Goal: Transaction & Acquisition: Book appointment/travel/reservation

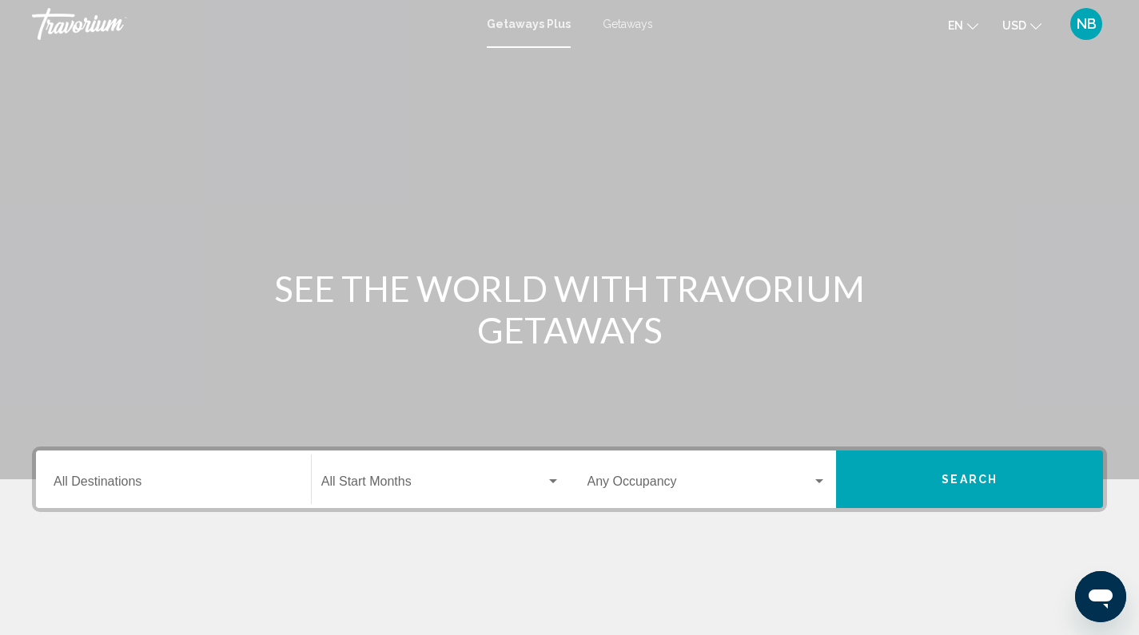
click at [145, 476] on div "Destination All Destinations" at bounding box center [174, 480] width 240 height 50
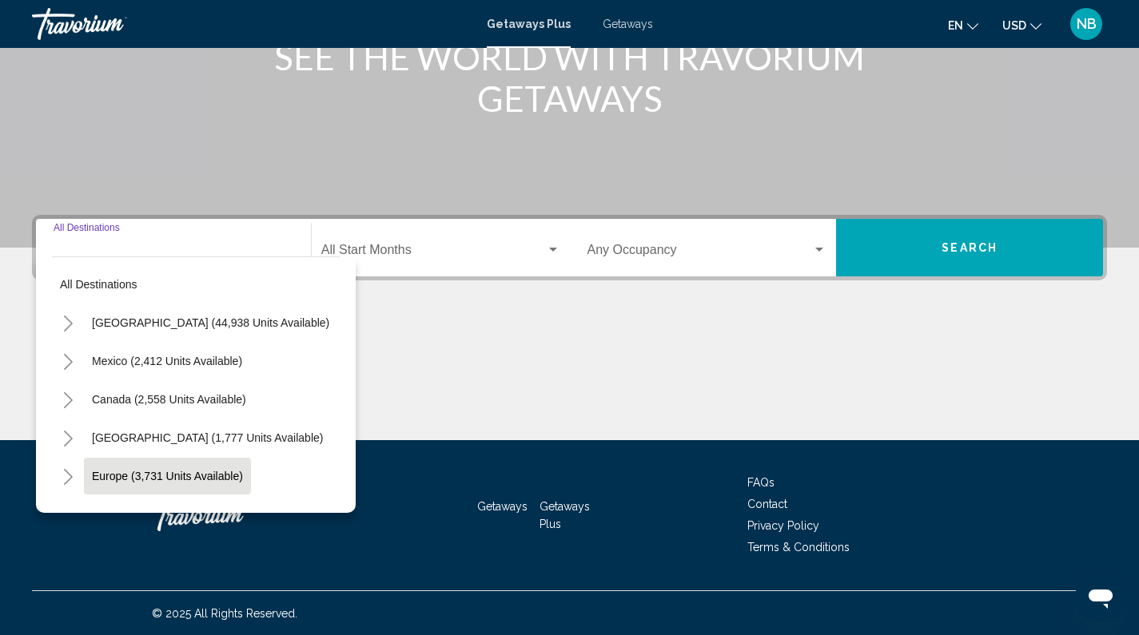
scroll to position [233, 0]
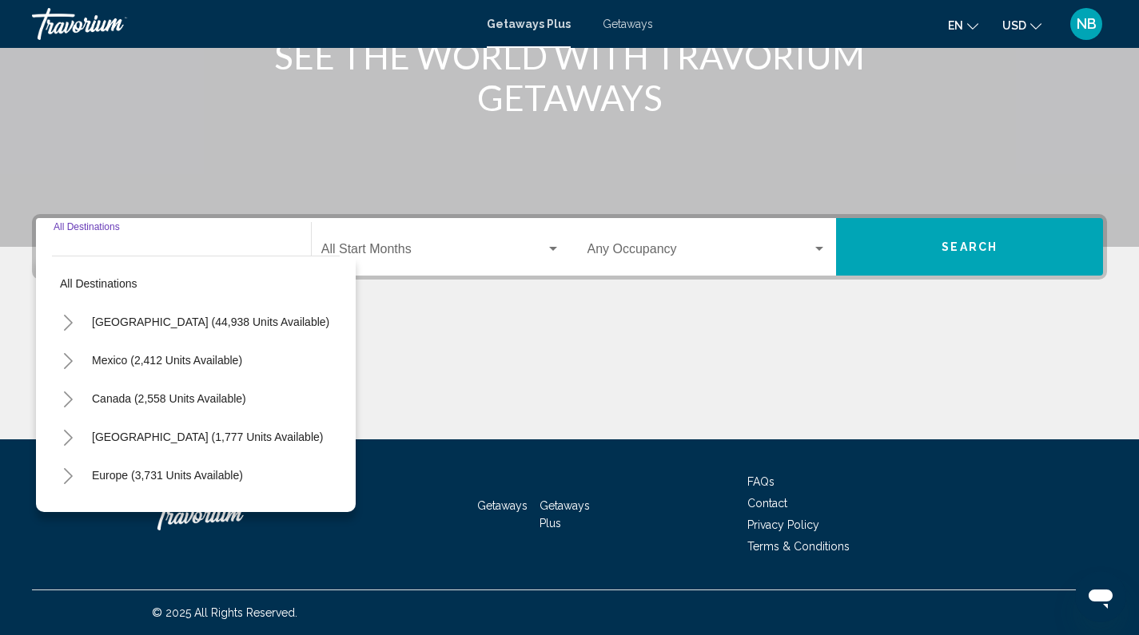
click at [74, 320] on icon "Toggle United States (44,938 units available)" at bounding box center [68, 323] width 12 height 16
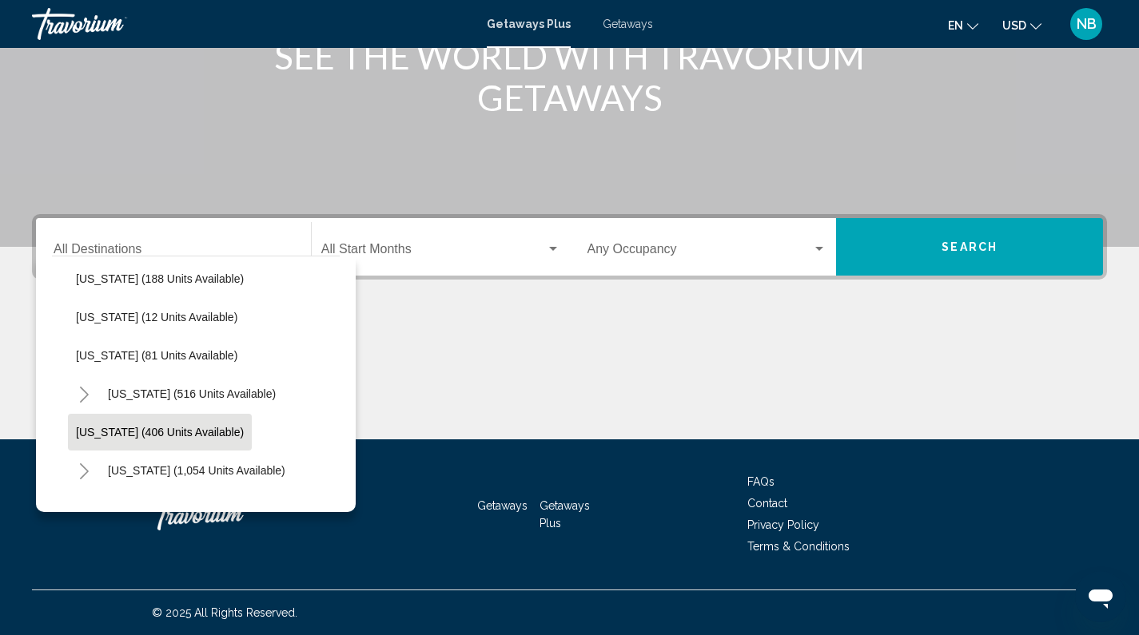
scroll to position [555, 0]
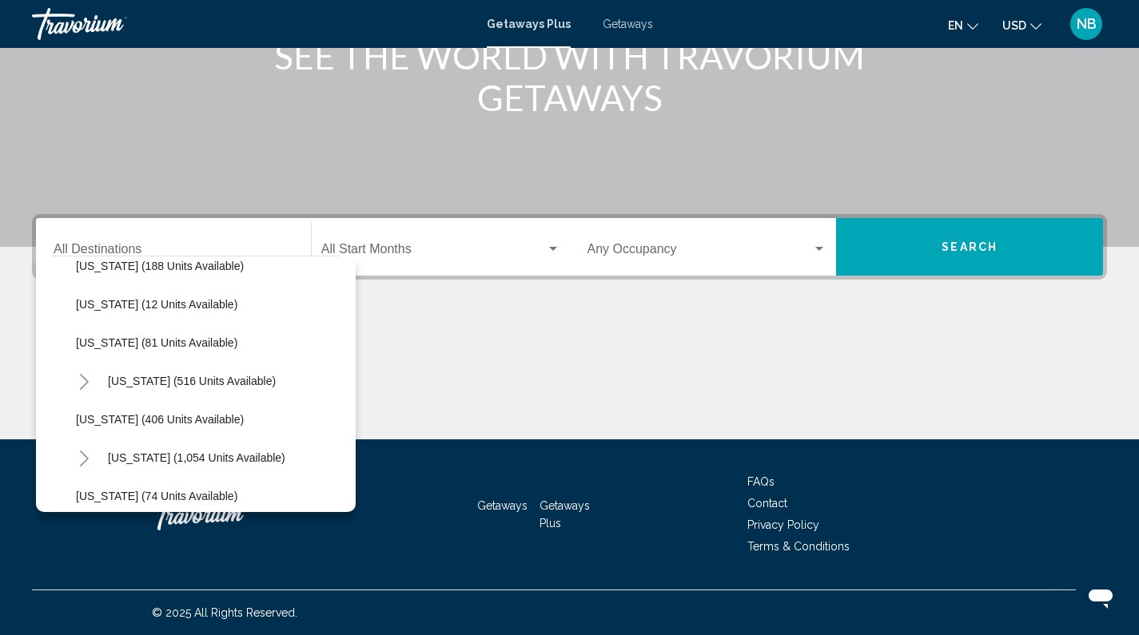
click at [83, 456] on icon "Toggle Massachusetts (1,054 units available)" at bounding box center [84, 459] width 12 height 16
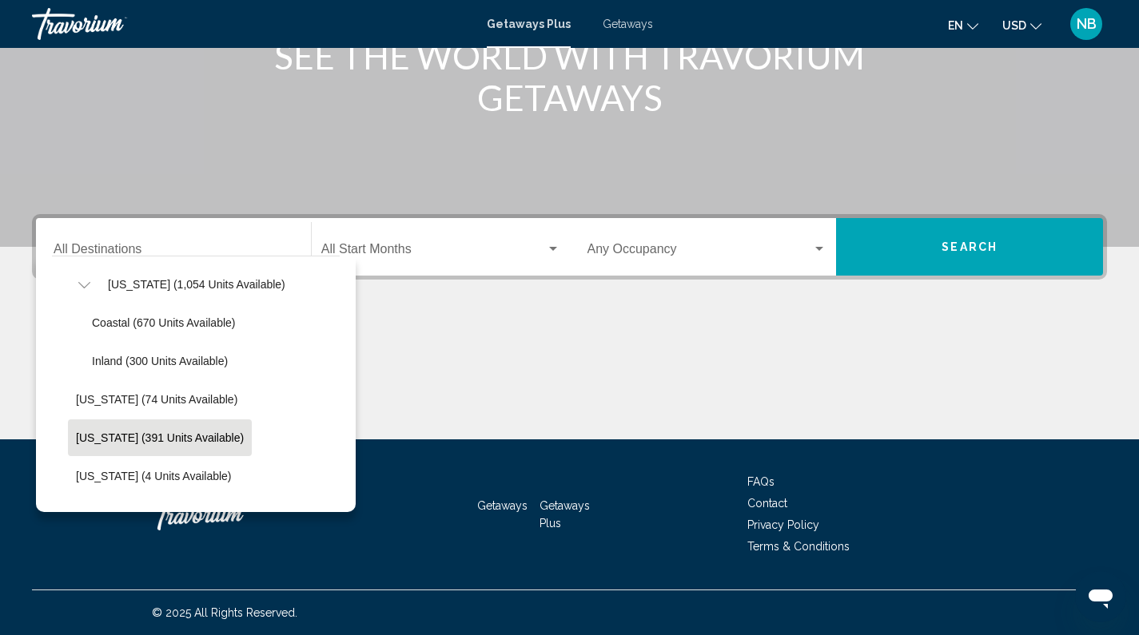
scroll to position [725, 0]
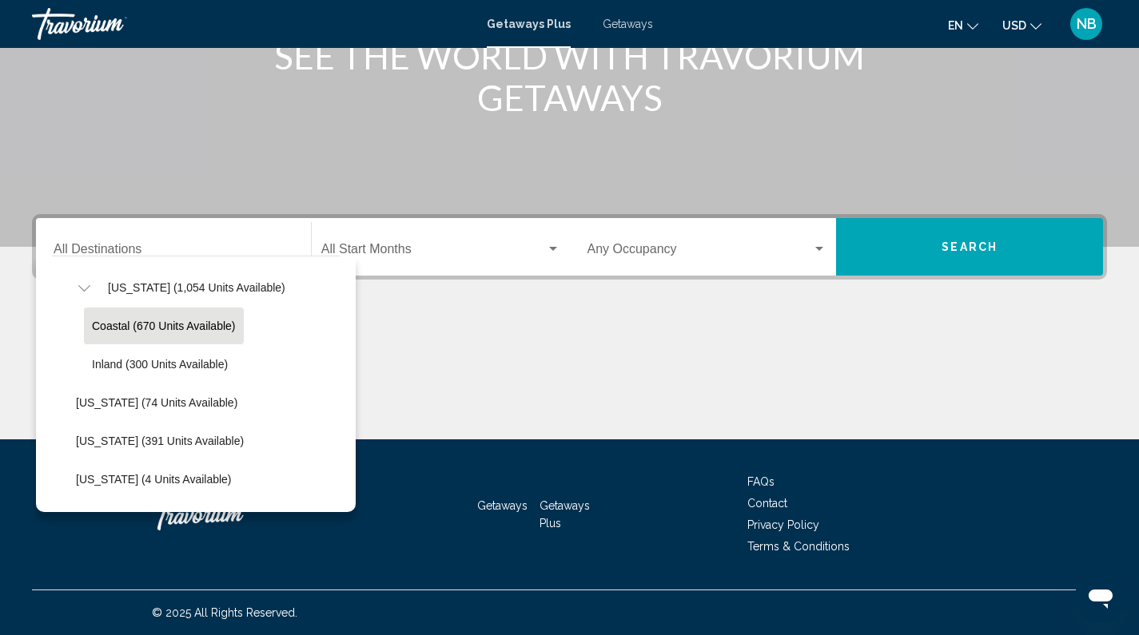
click at [177, 335] on button "Coastal (670 units available)" at bounding box center [164, 326] width 160 height 37
type input "**********"
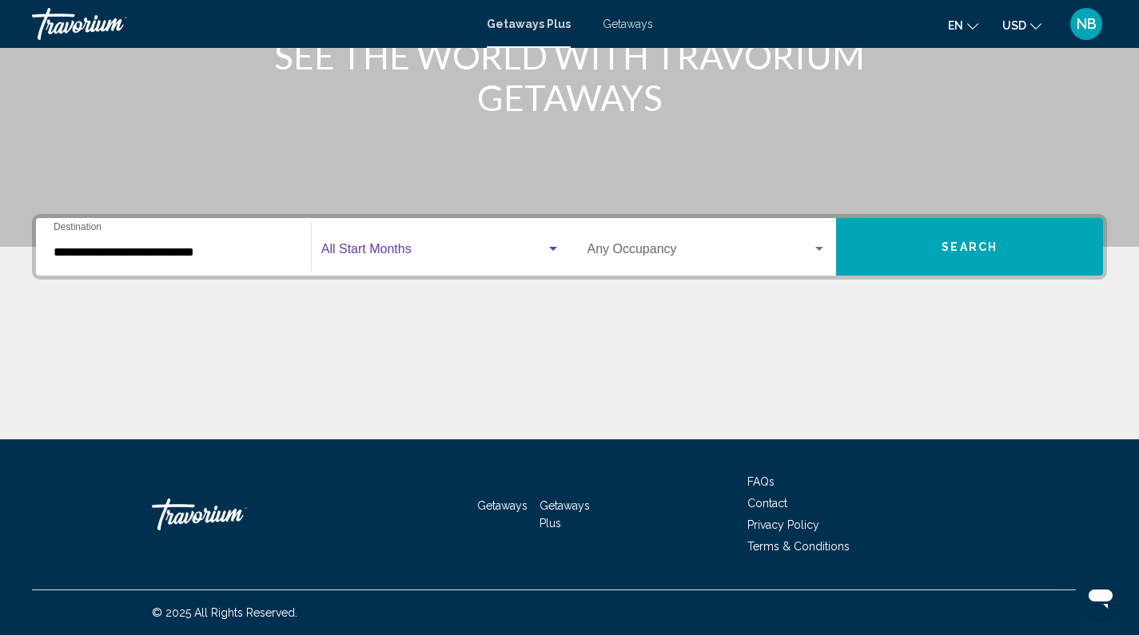
click at [466, 253] on span "Search widget" at bounding box center [433, 252] width 225 height 14
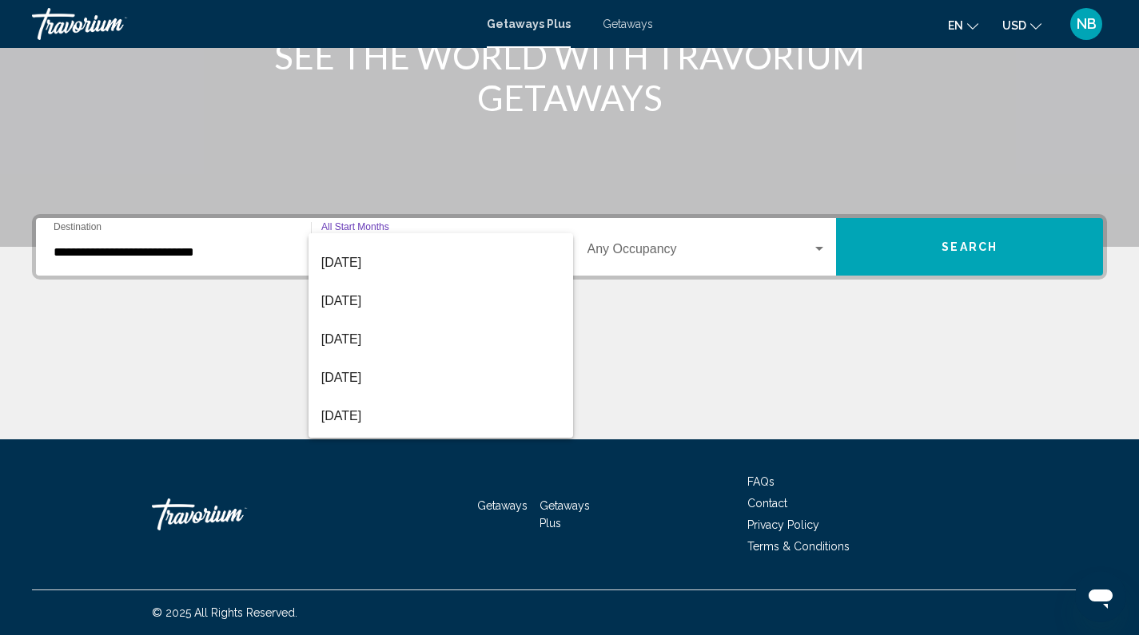
scroll to position [332, 0]
click at [455, 405] on span "[DATE]" at bounding box center [440, 419] width 239 height 38
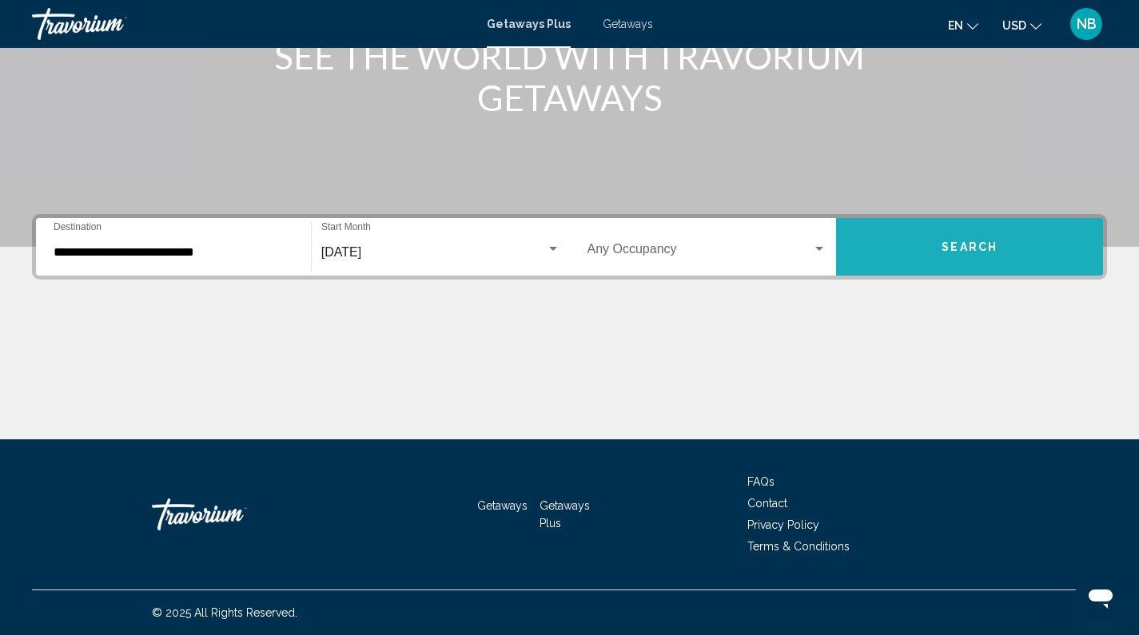
click at [958, 254] on button "Search" at bounding box center [969, 247] width 267 height 58
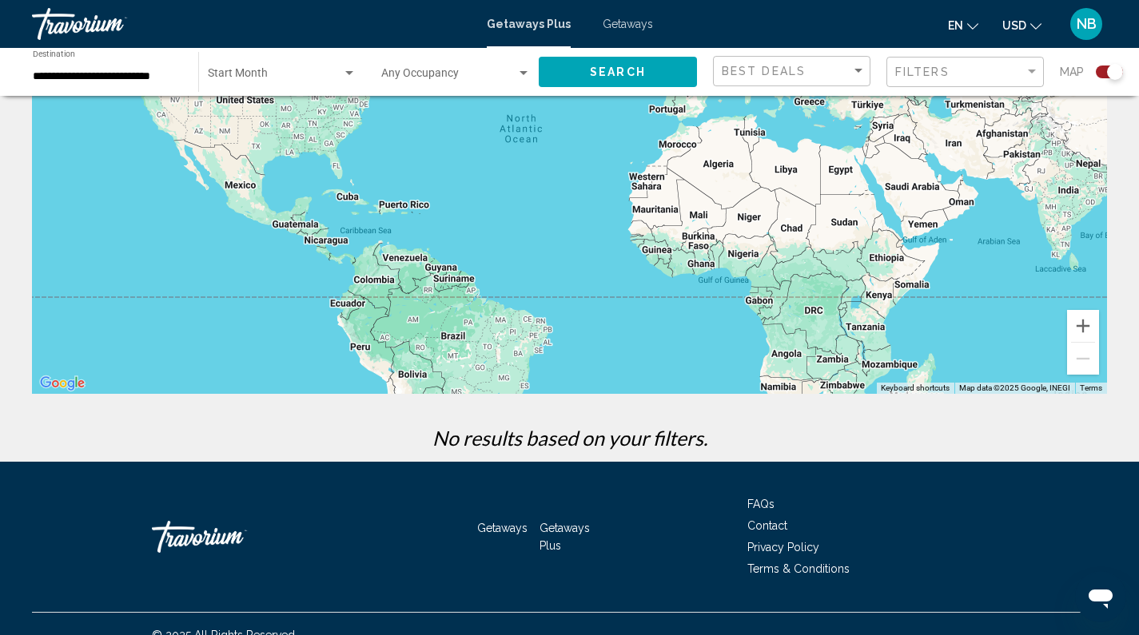
scroll to position [167, 0]
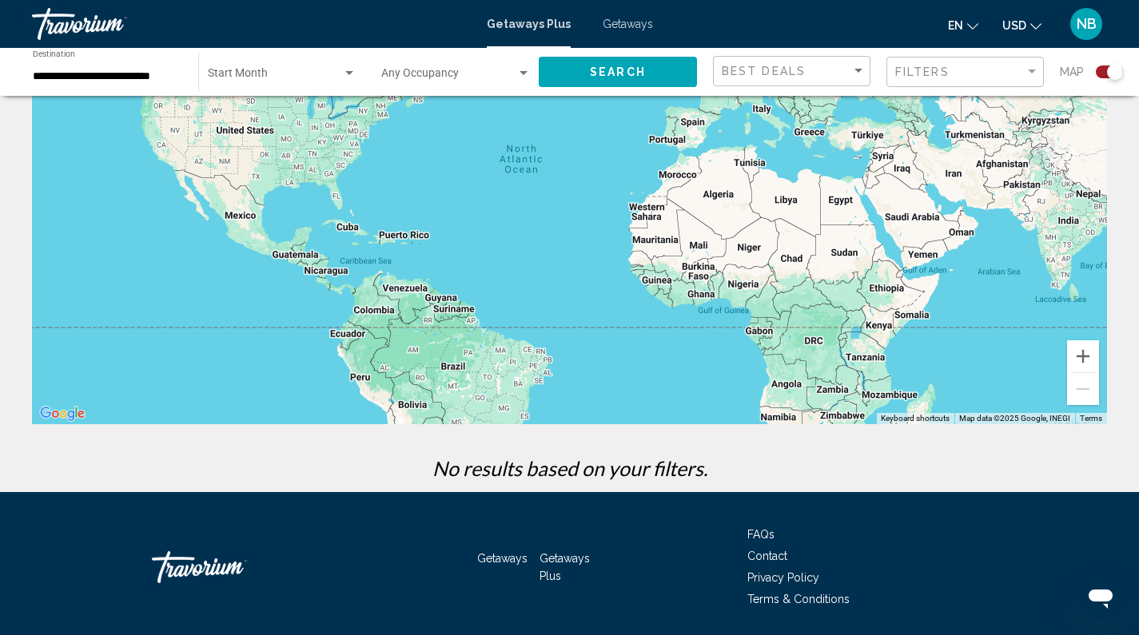
click at [637, 28] on span "Getaways" at bounding box center [627, 24] width 50 height 13
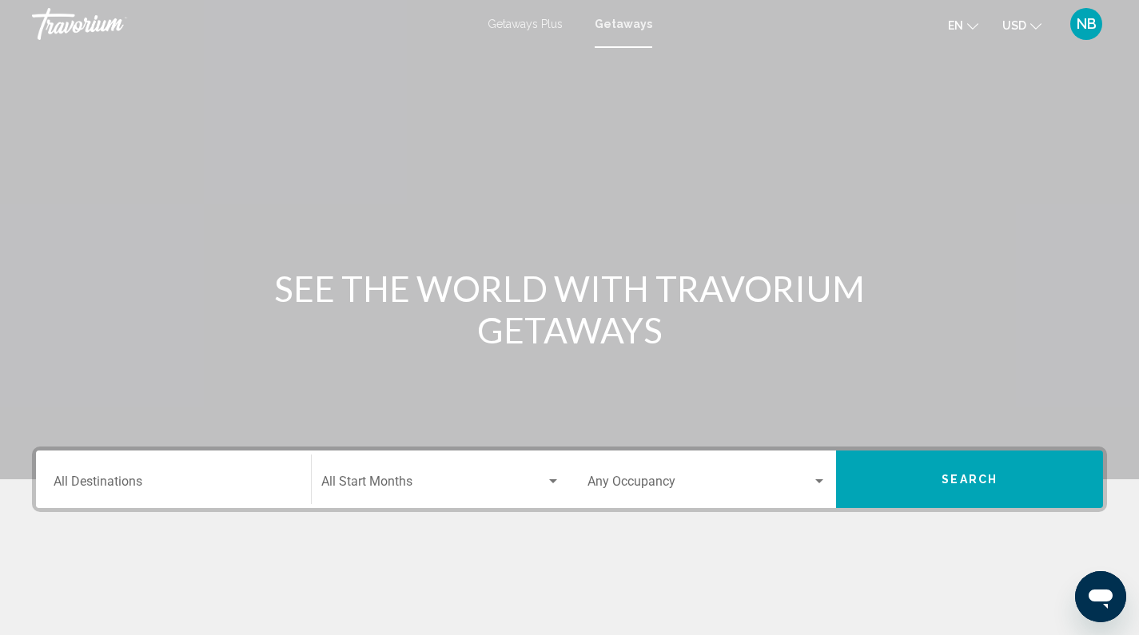
click at [226, 484] on input "Destination All Destinations" at bounding box center [174, 485] width 240 height 14
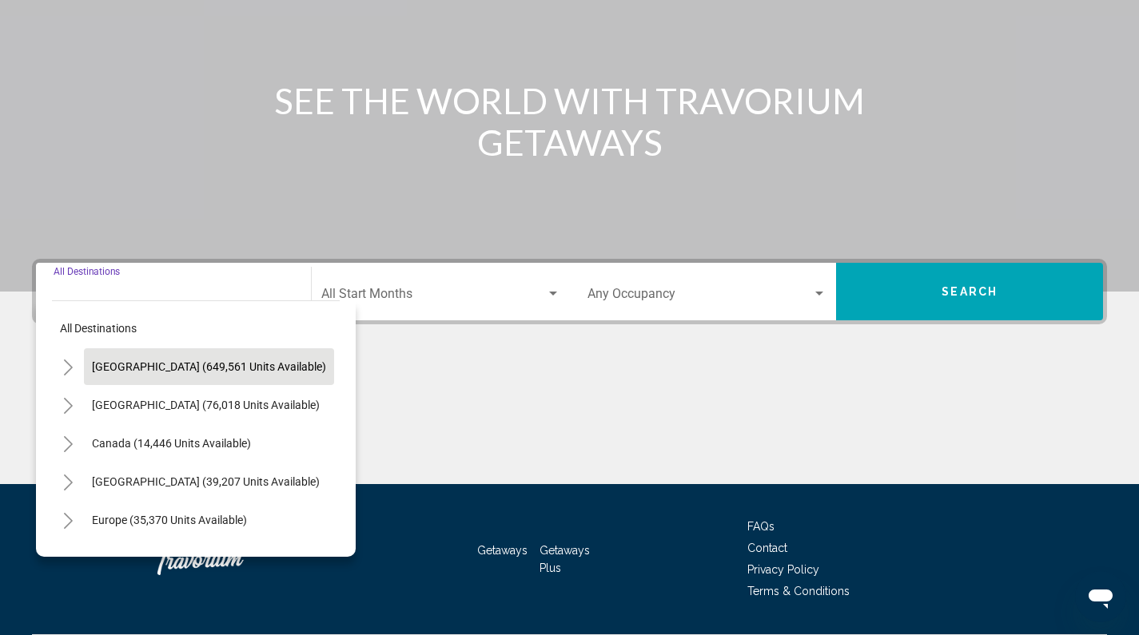
scroll to position [233, 0]
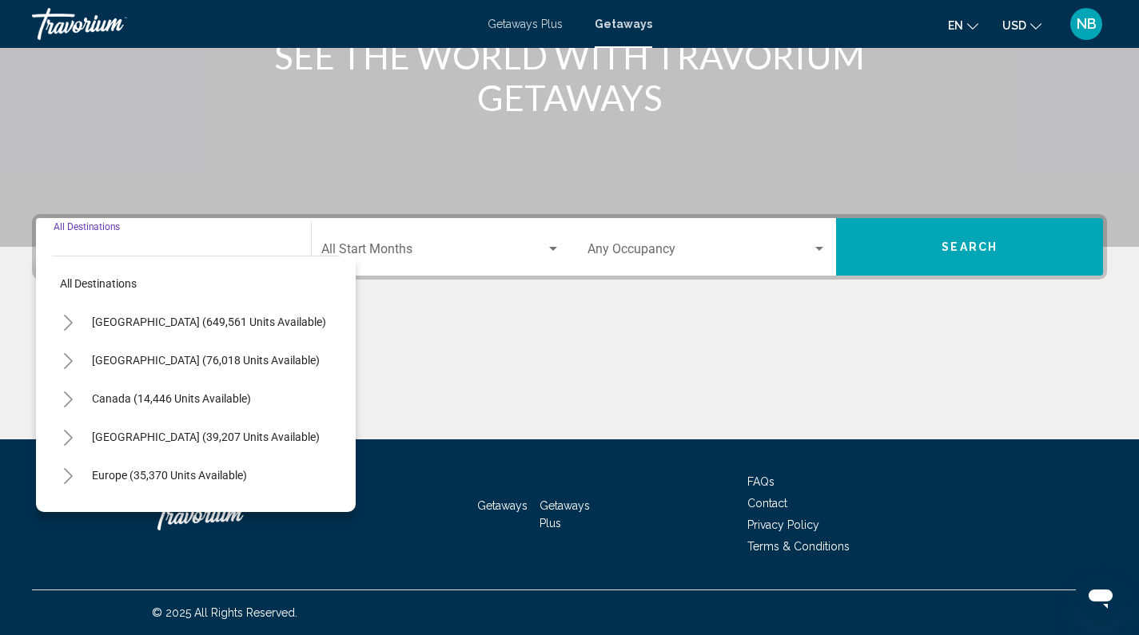
click at [64, 319] on icon "Toggle United States (649,561 units available)" at bounding box center [68, 323] width 12 height 16
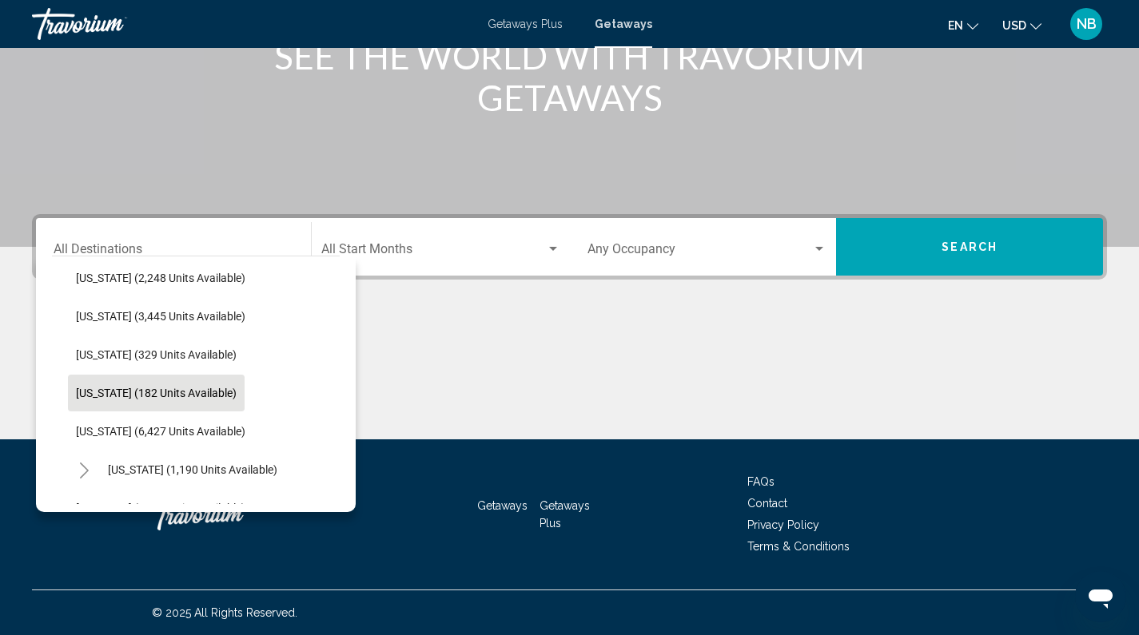
scroll to position [722, 0]
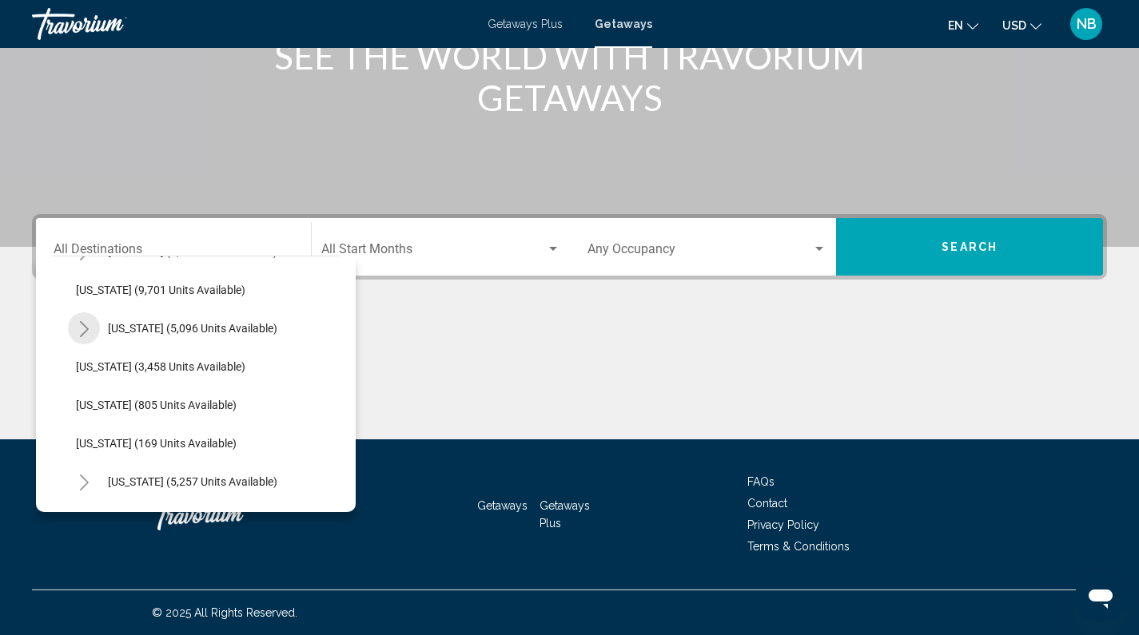
click at [82, 333] on icon "Toggle Massachusetts (5,096 units available)" at bounding box center [84, 329] width 12 height 16
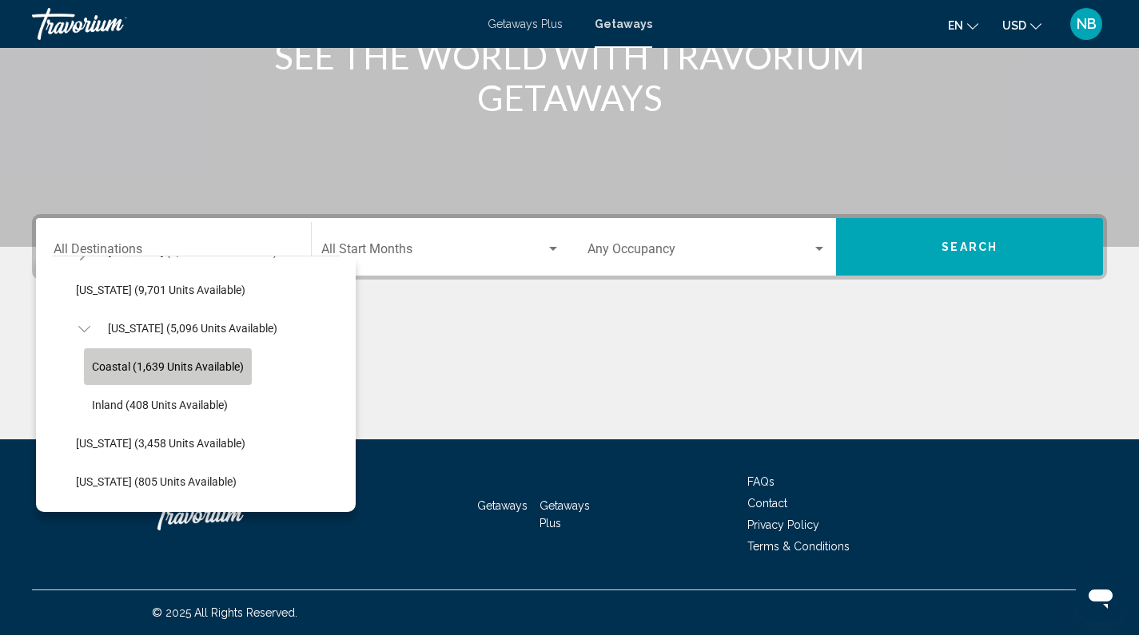
click at [101, 363] on span "Coastal (1,639 units available)" at bounding box center [168, 366] width 152 height 13
type input "**********"
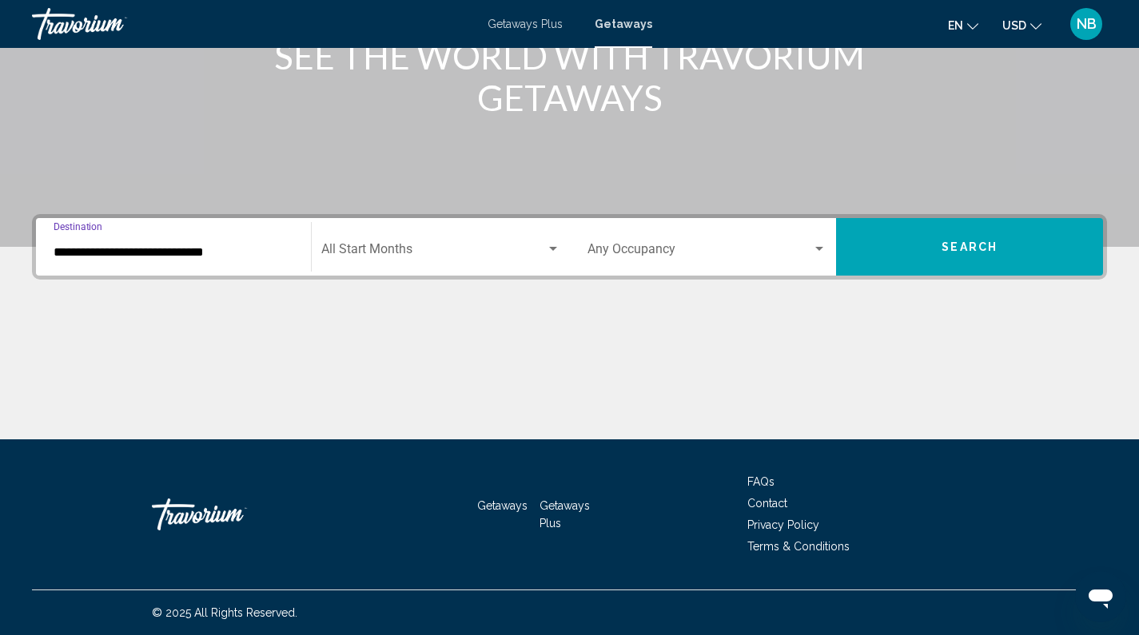
click at [475, 253] on span "Search widget" at bounding box center [433, 252] width 225 height 14
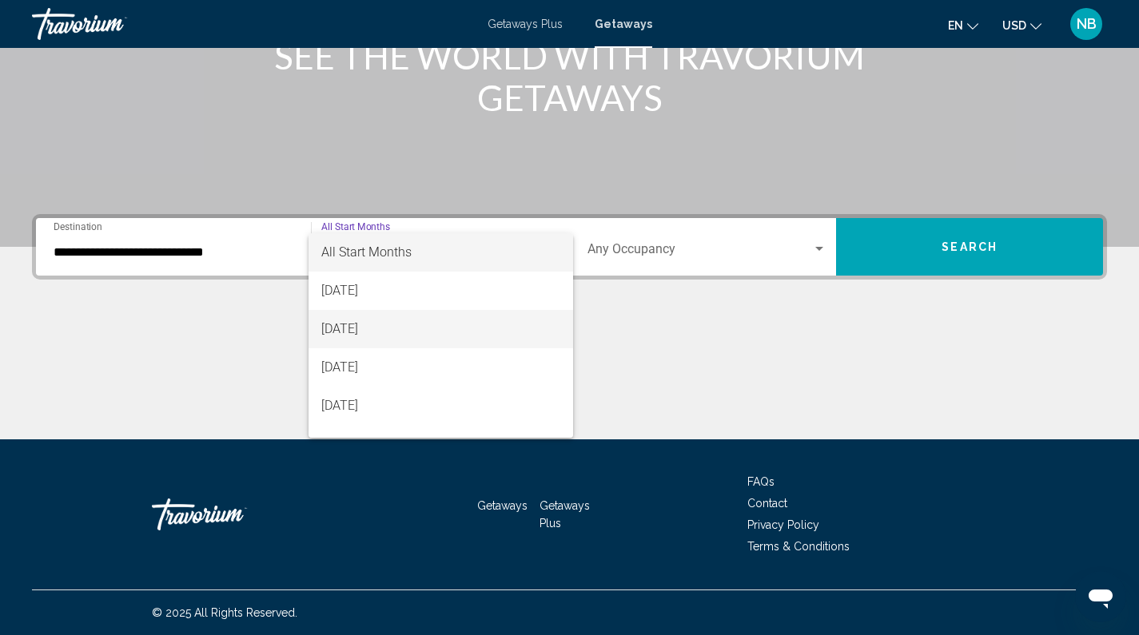
scroll to position [332, 0]
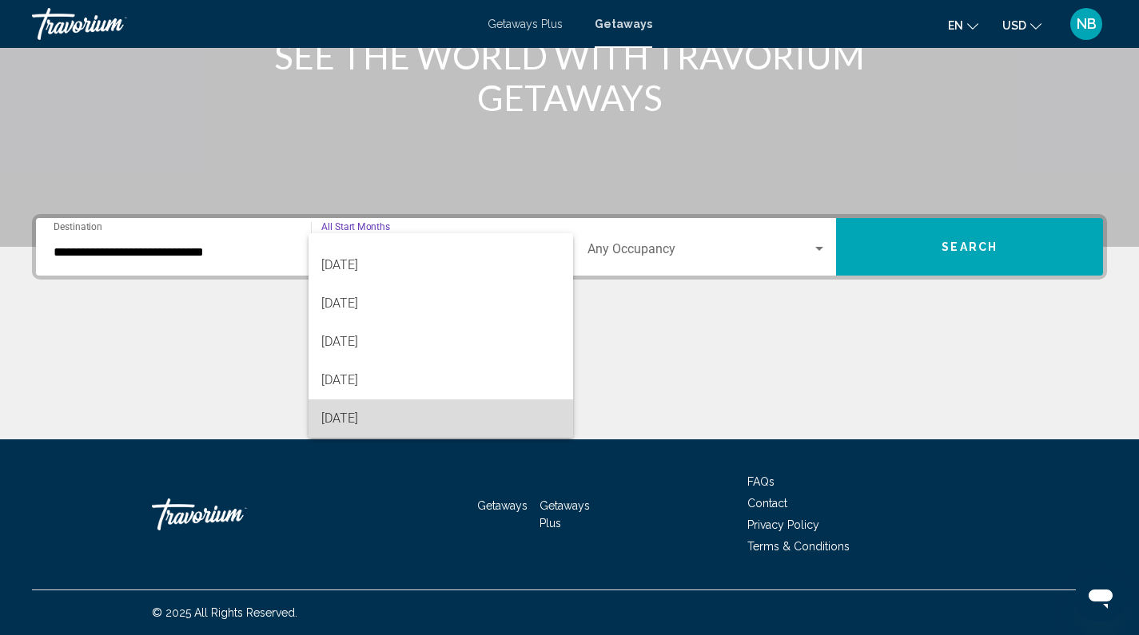
click at [462, 406] on span "[DATE]" at bounding box center [440, 419] width 239 height 38
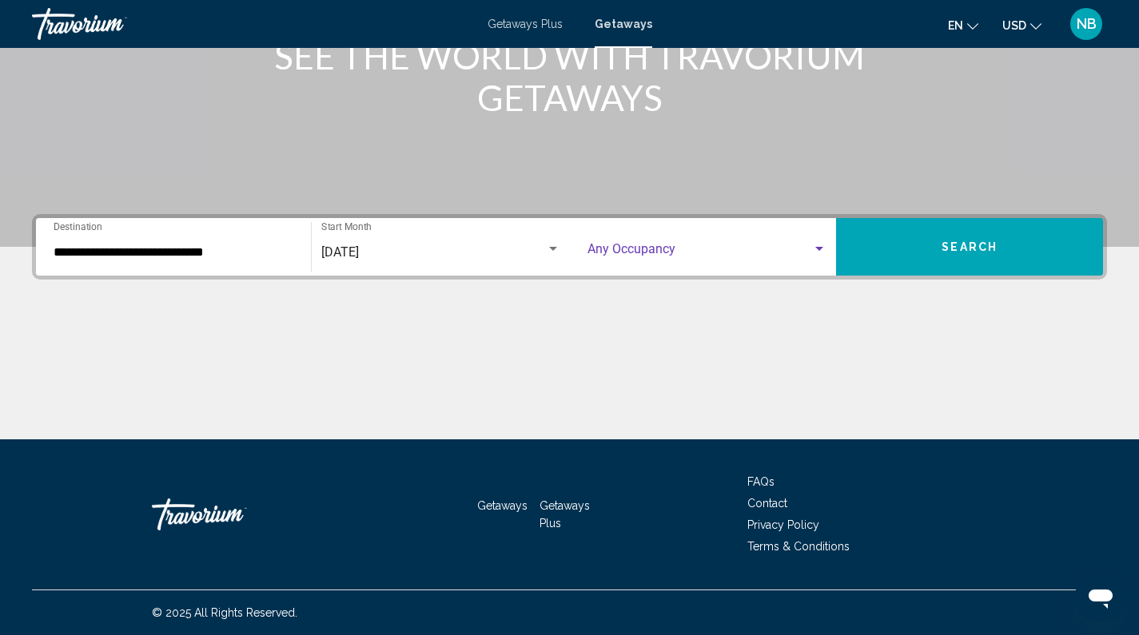
click at [709, 249] on span "Search widget" at bounding box center [699, 252] width 225 height 14
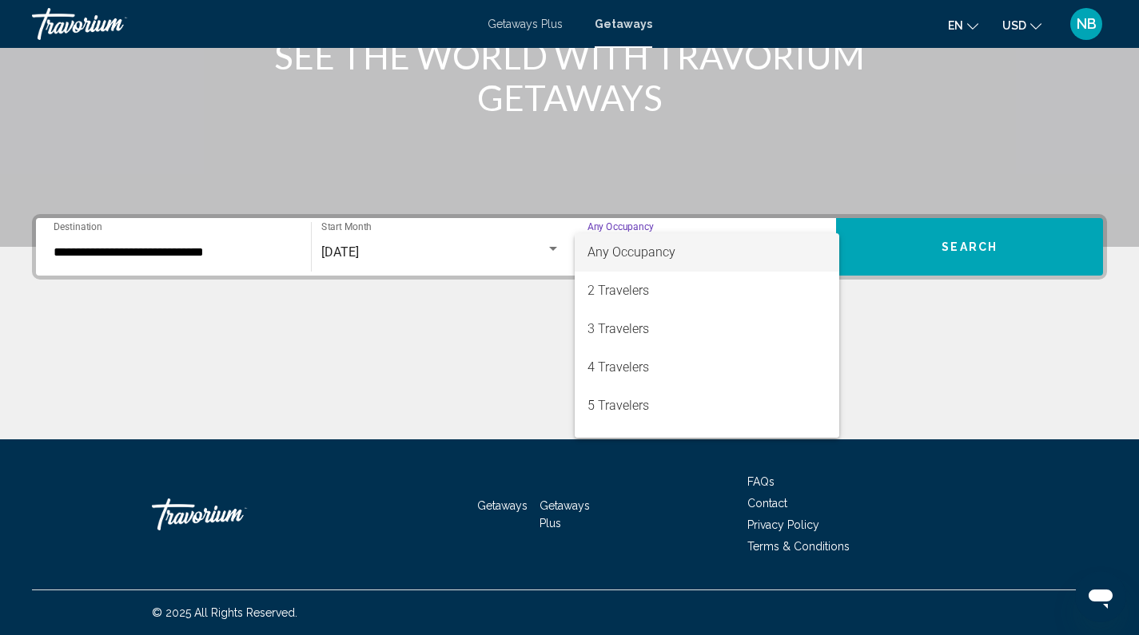
click at [967, 249] on div at bounding box center [569, 317] width 1139 height 635
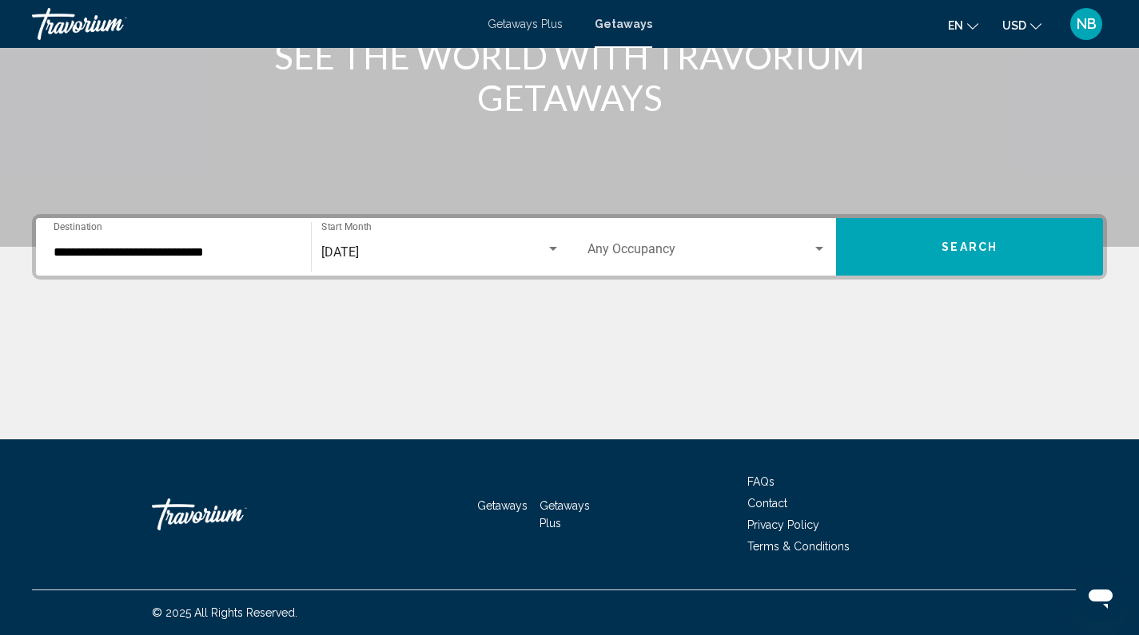
click at [996, 248] on span "Search" at bounding box center [969, 247] width 56 height 13
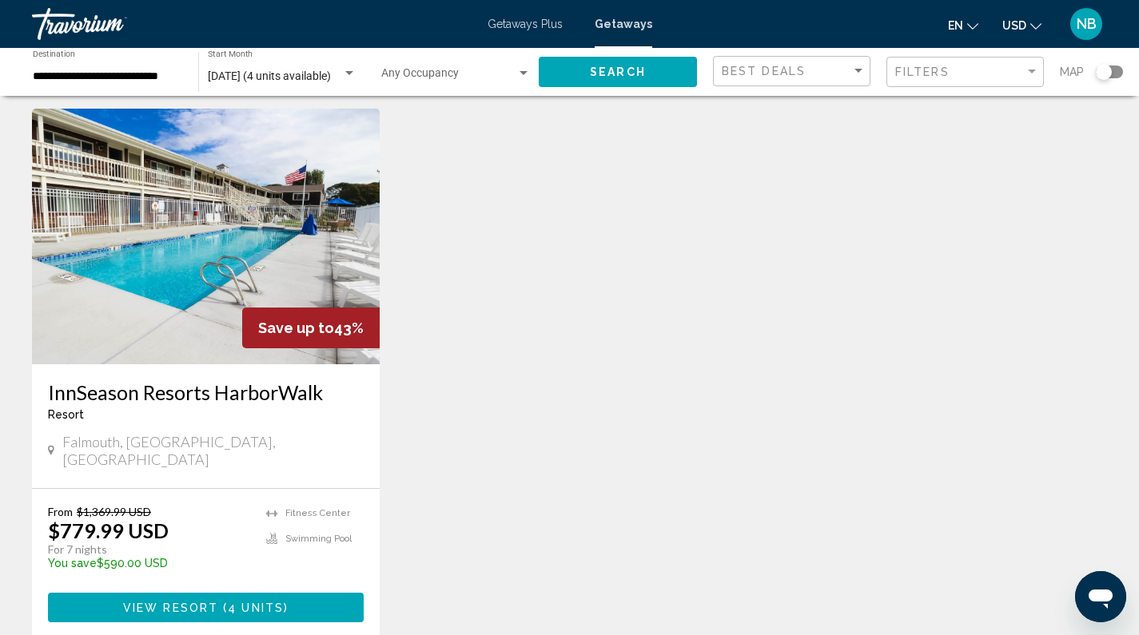
scroll to position [31, 0]
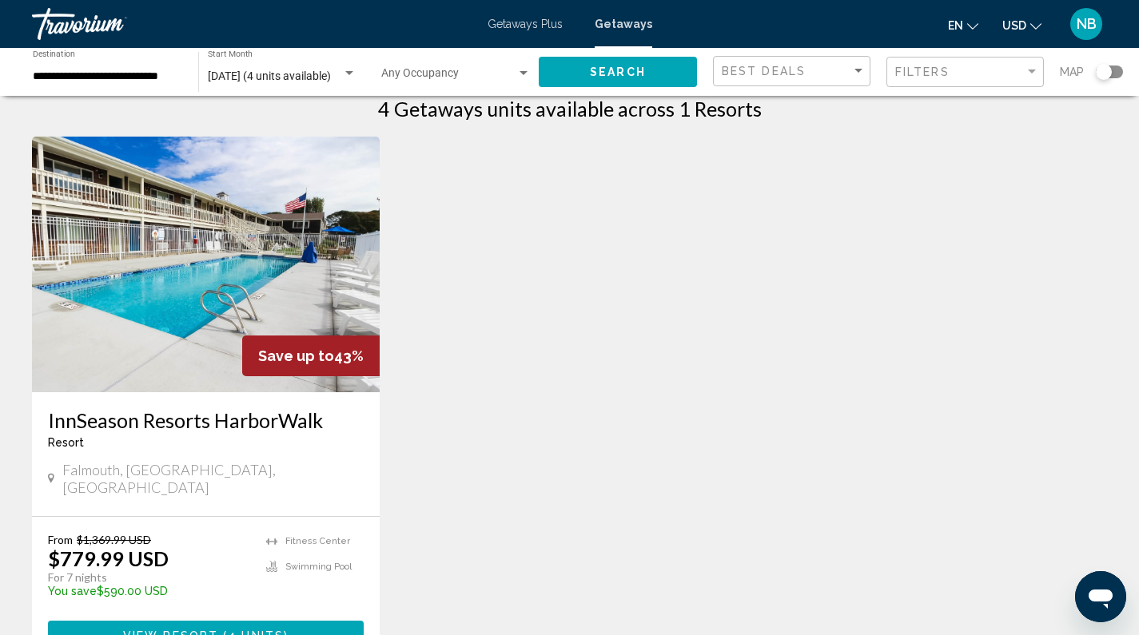
click at [180, 221] on img "Main content" at bounding box center [206, 265] width 348 height 256
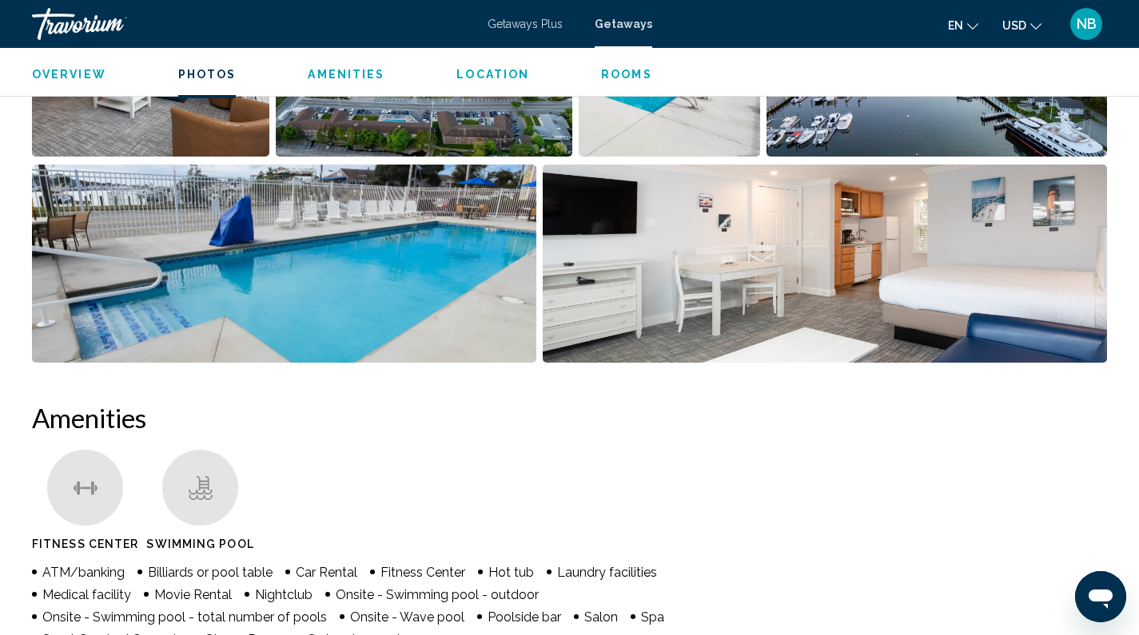
scroll to position [870, 0]
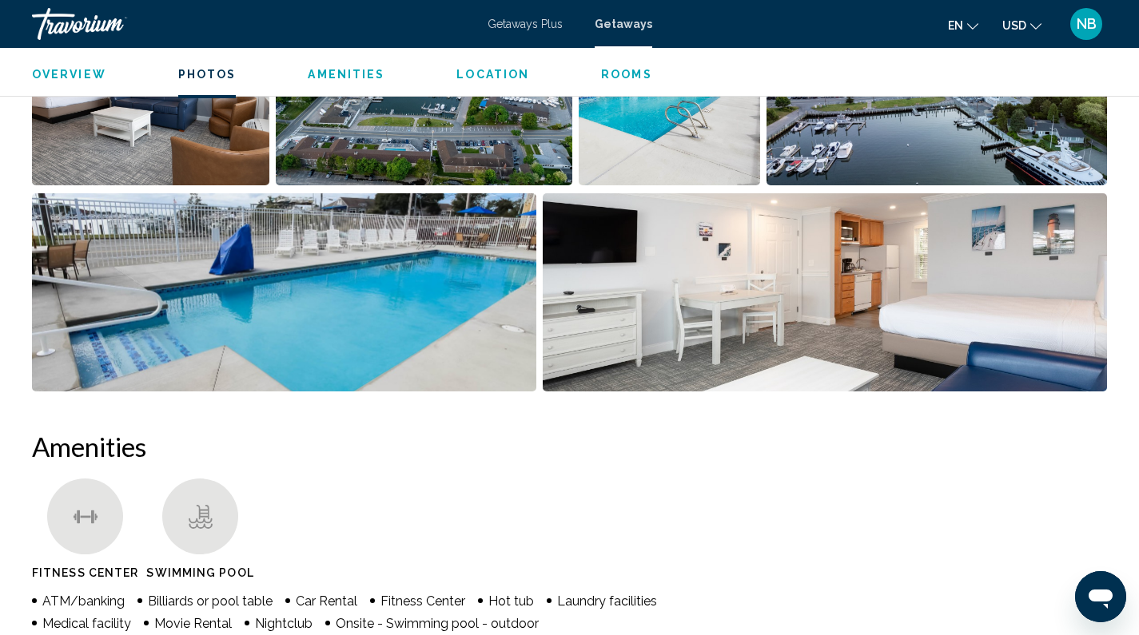
click at [855, 320] on img "Open full-screen image slider" at bounding box center [825, 292] width 564 height 198
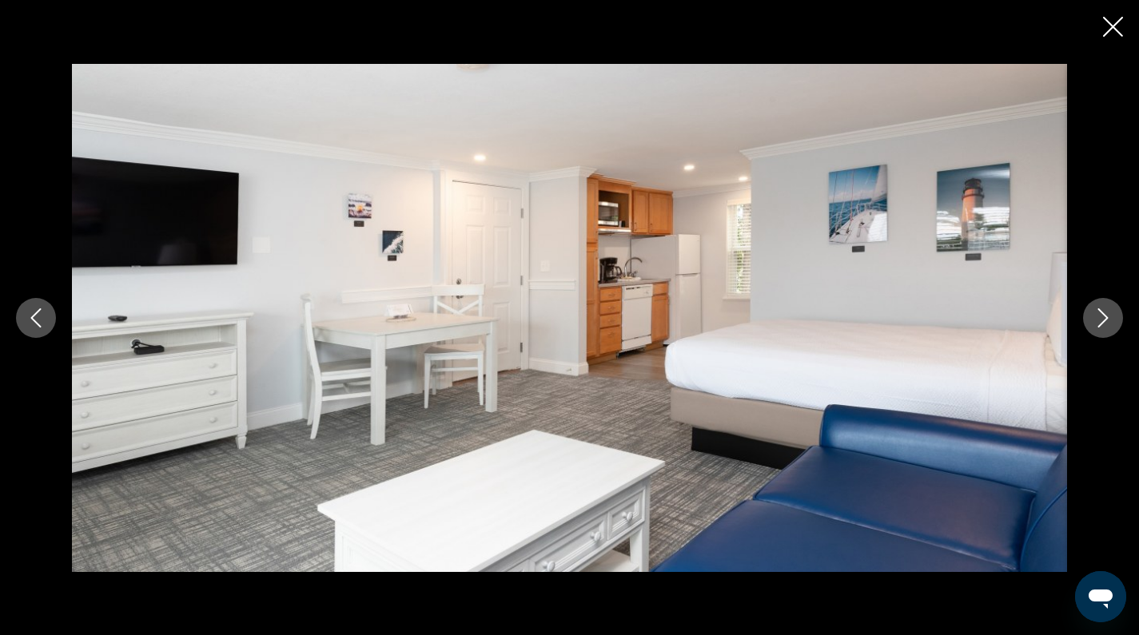
click at [1103, 317] on icon "Next image" at bounding box center [1102, 317] width 19 height 19
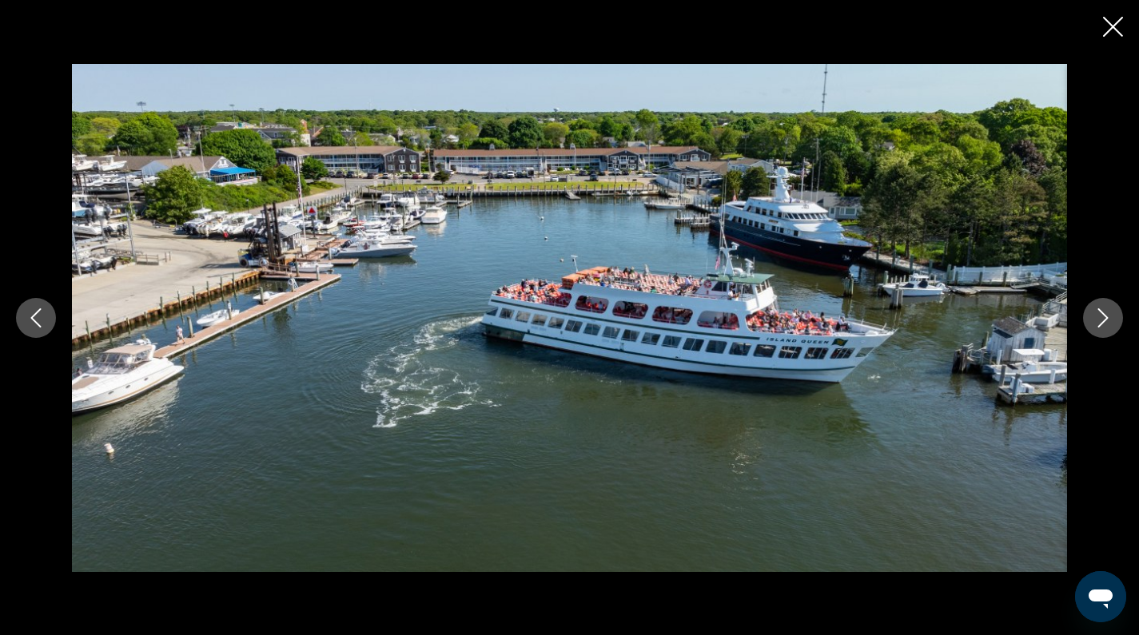
click at [1102, 315] on icon "Next image" at bounding box center [1102, 317] width 19 height 19
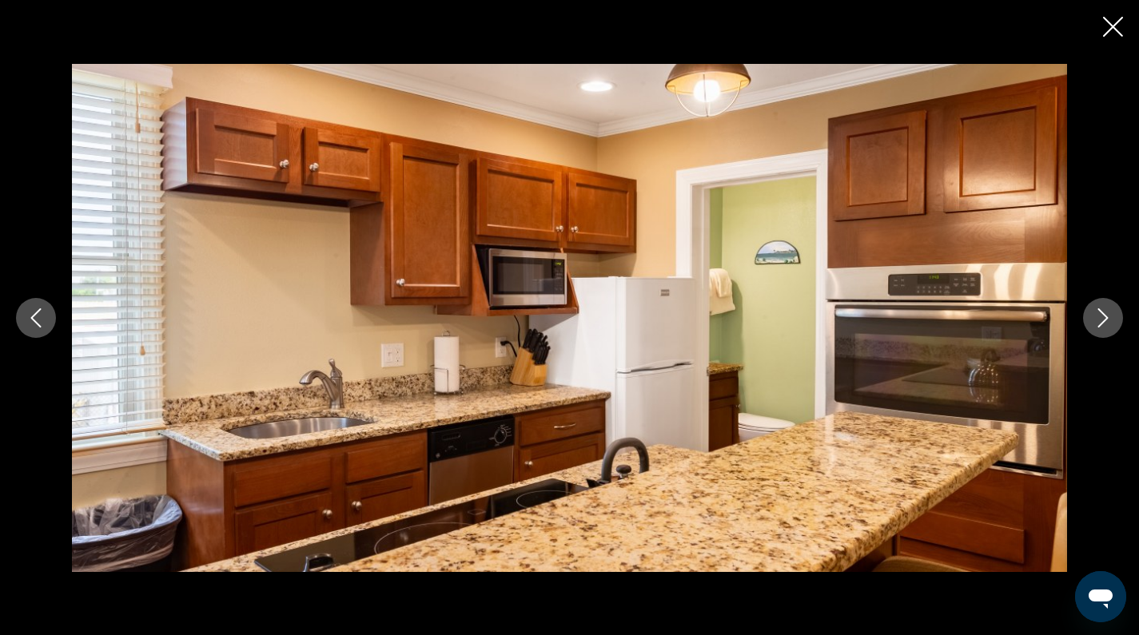
click at [1102, 315] on icon "Next image" at bounding box center [1102, 317] width 19 height 19
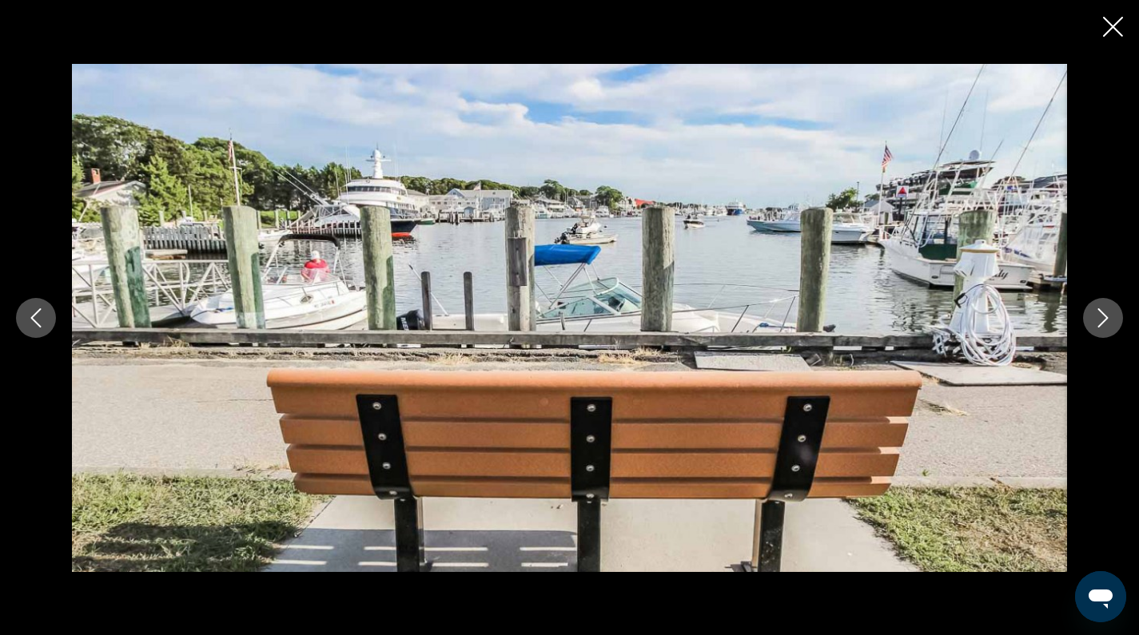
click at [1102, 315] on icon "Next image" at bounding box center [1102, 317] width 19 height 19
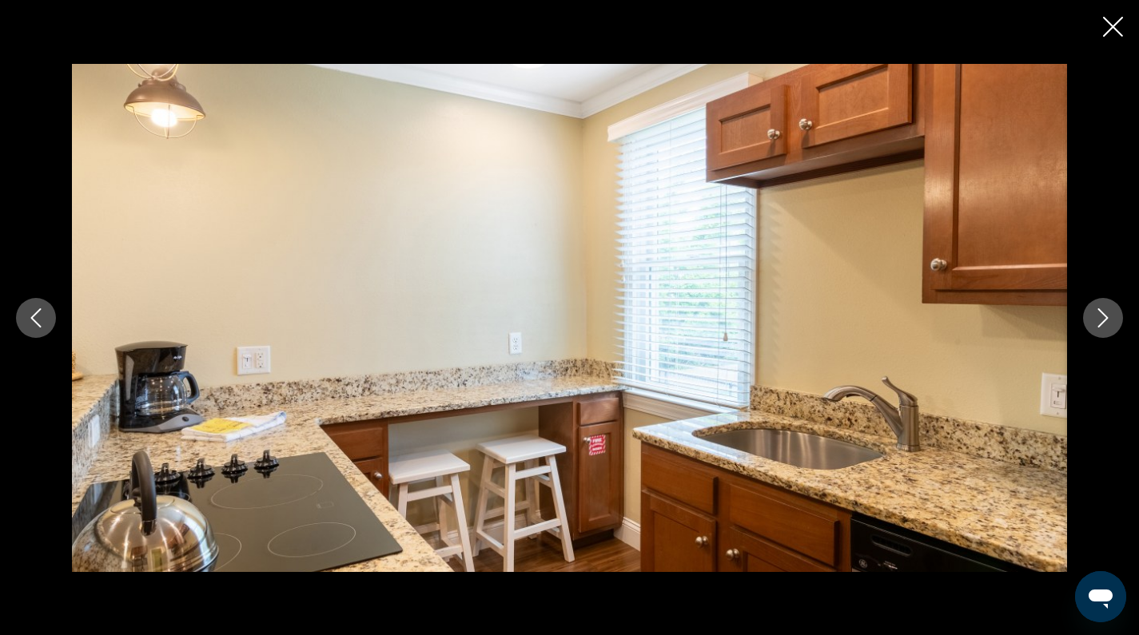
click at [1102, 315] on icon "Next image" at bounding box center [1102, 317] width 19 height 19
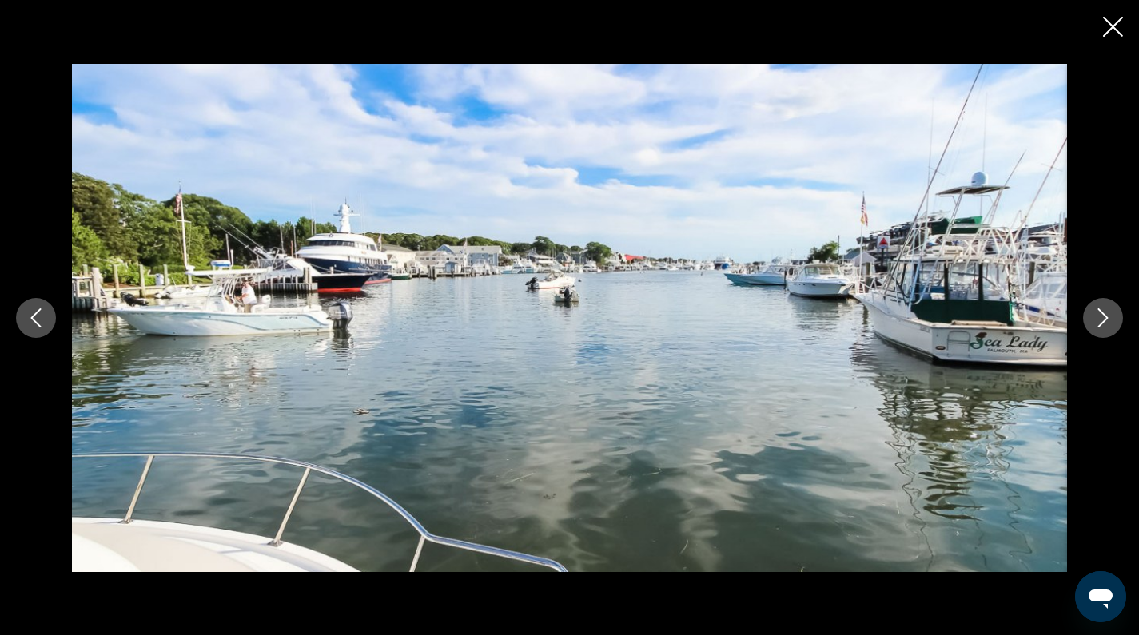
click at [1102, 315] on icon "Next image" at bounding box center [1102, 317] width 19 height 19
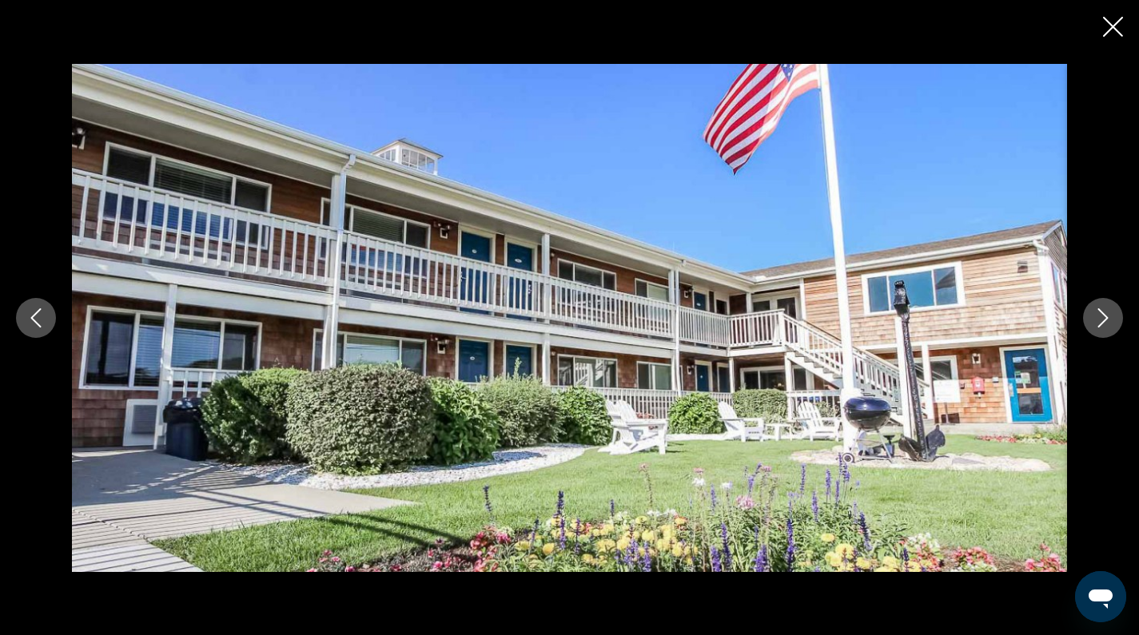
click at [1102, 315] on icon "Next image" at bounding box center [1102, 317] width 19 height 19
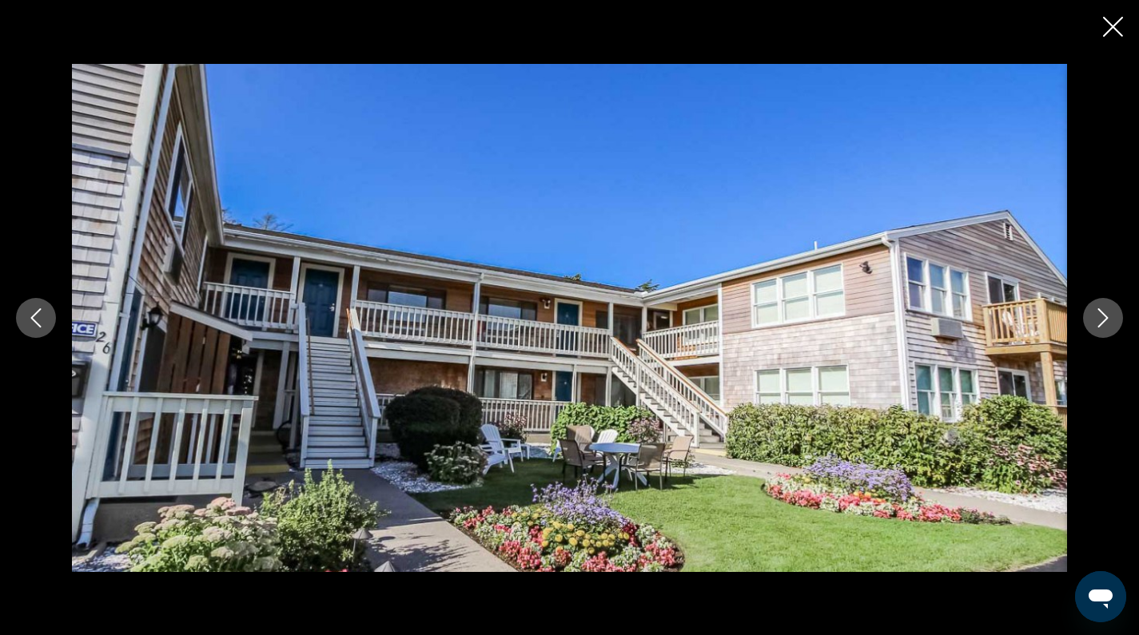
click at [1102, 315] on icon "Next image" at bounding box center [1102, 317] width 19 height 19
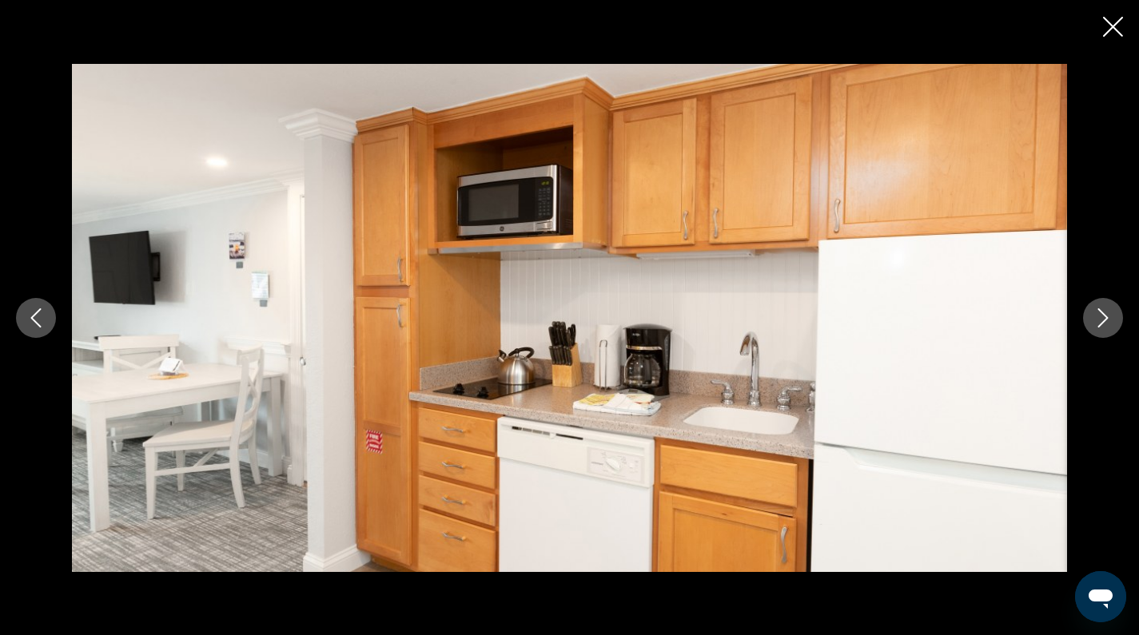
click at [1102, 315] on icon "Next image" at bounding box center [1102, 317] width 19 height 19
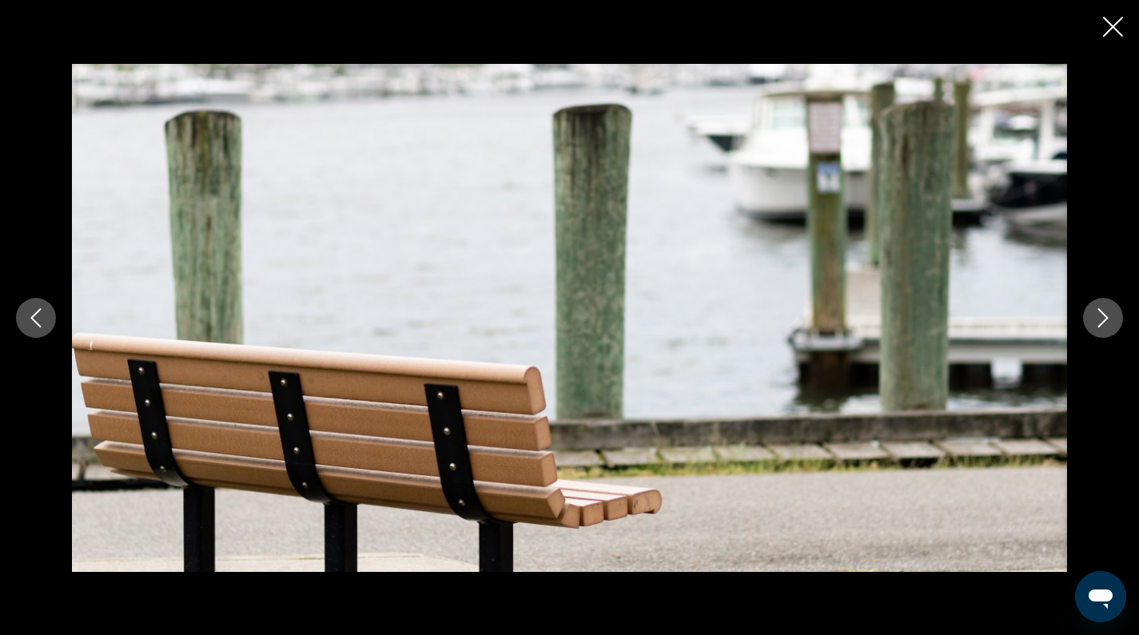
click at [1110, 34] on icon "Close slideshow" at bounding box center [1113, 27] width 20 height 20
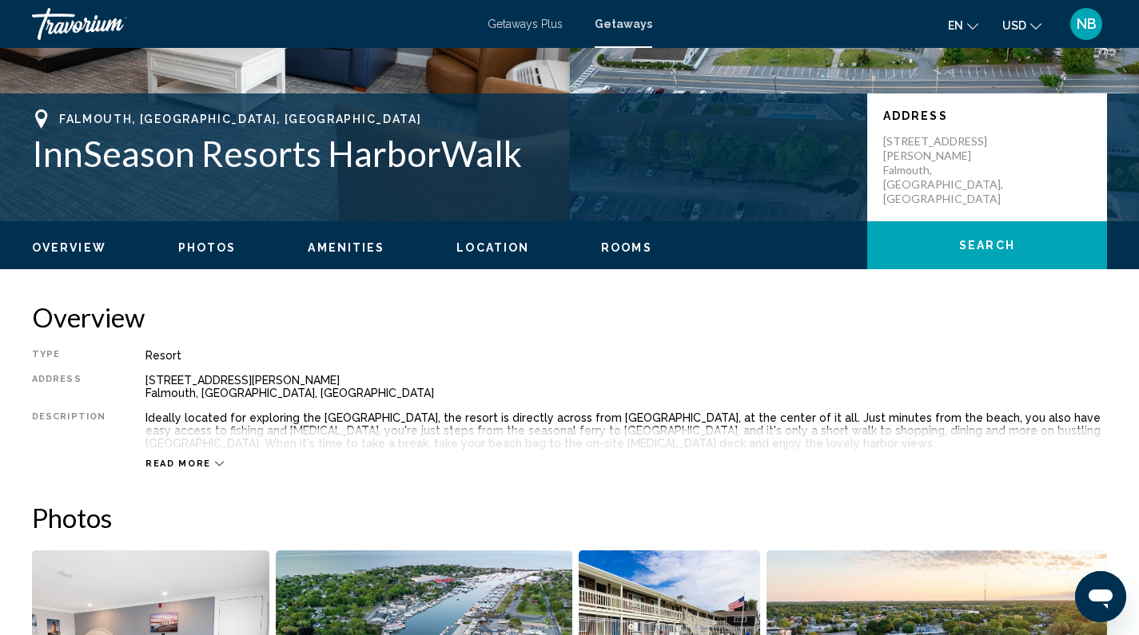
scroll to position [221, 0]
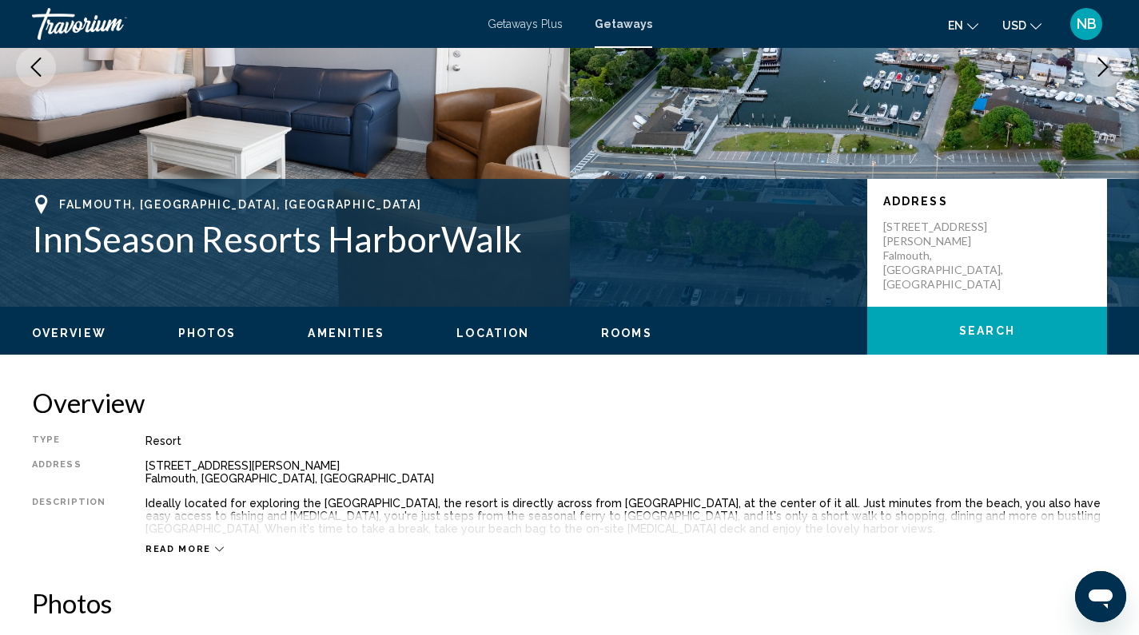
click at [162, 547] on span "Read more" at bounding box center [178, 549] width 66 height 10
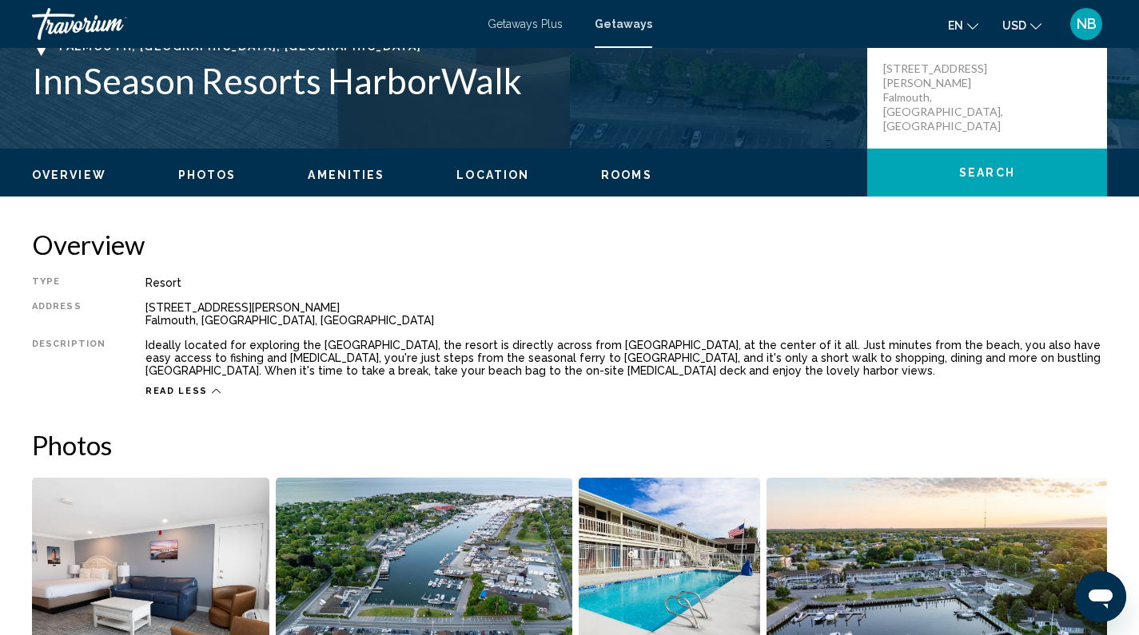
scroll to position [0, 0]
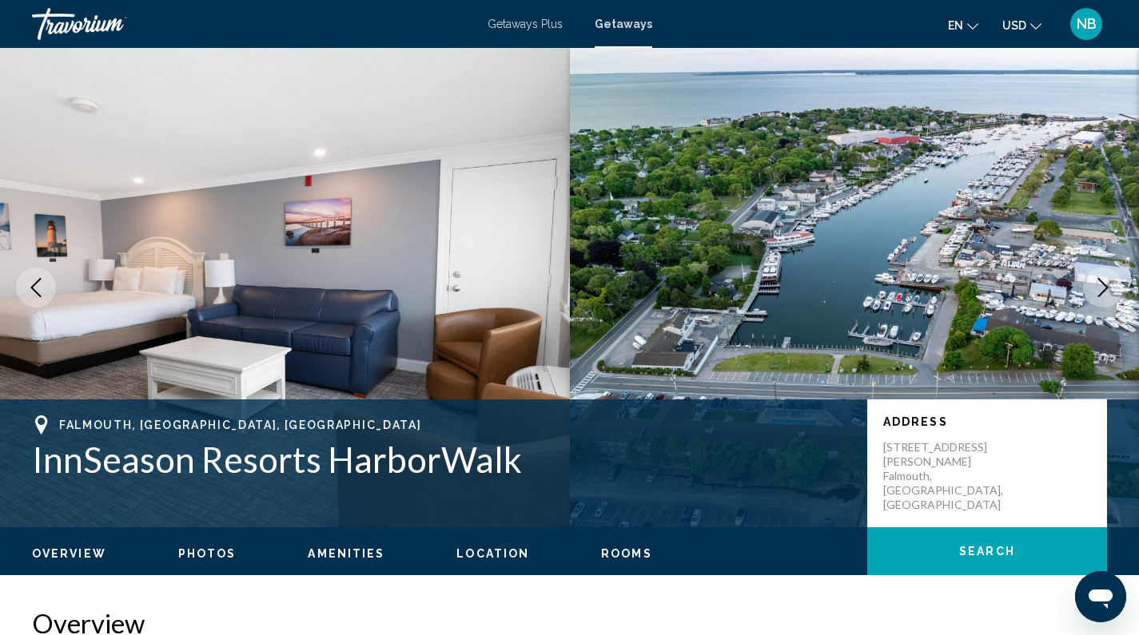
click at [515, 24] on span "Getaways Plus" at bounding box center [524, 24] width 75 height 13
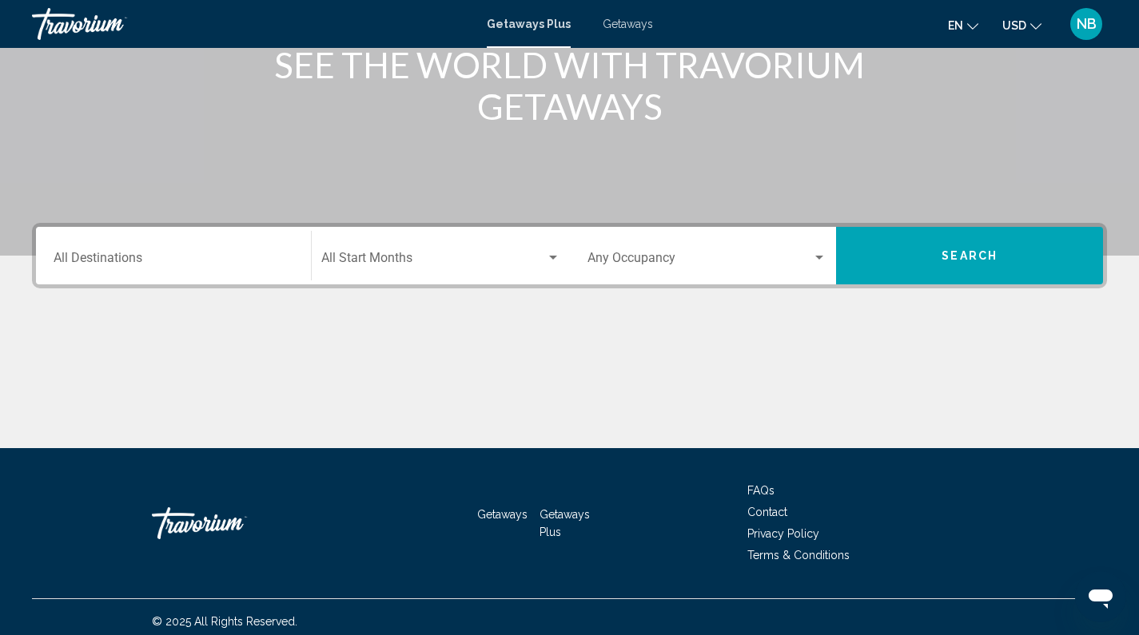
scroll to position [233, 0]
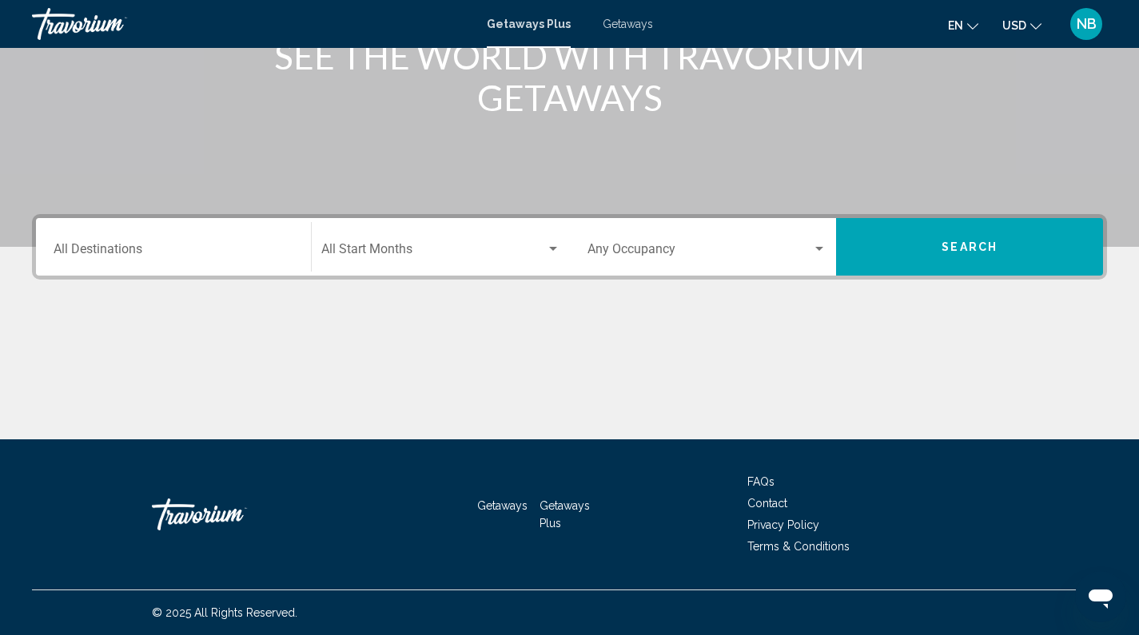
click at [172, 245] on input "Destination All Destinations" at bounding box center [174, 252] width 240 height 14
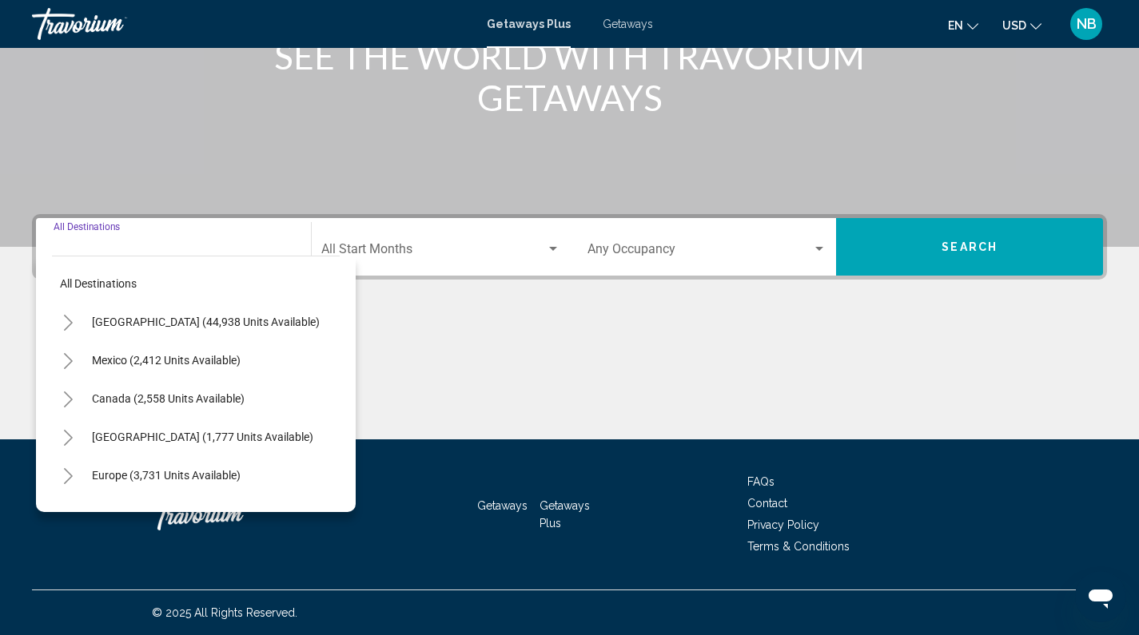
click at [70, 324] on icon "Toggle United States (44,938 units available)" at bounding box center [68, 323] width 9 height 16
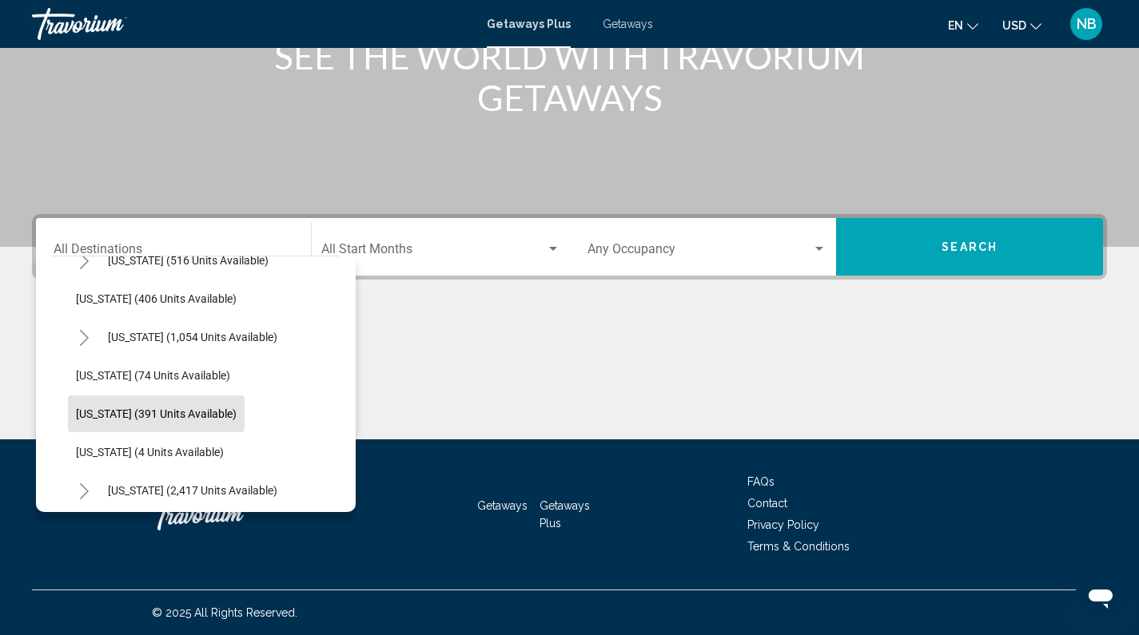
scroll to position [678, 0]
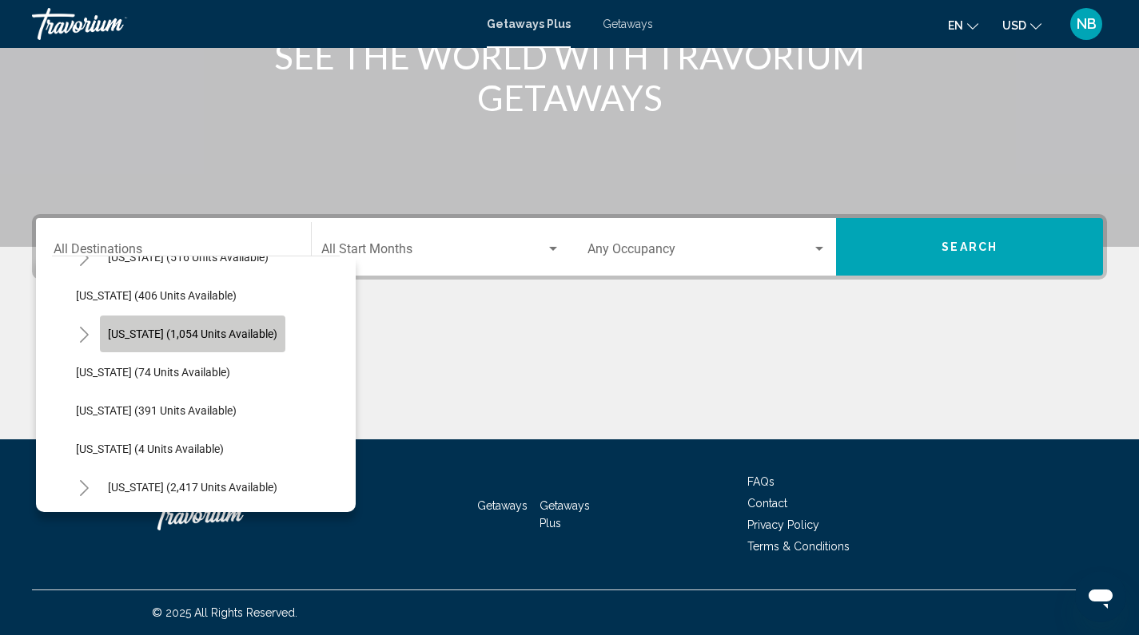
click at [139, 332] on span "[US_STATE] (1,054 units available)" at bounding box center [192, 334] width 169 height 13
type input "**********"
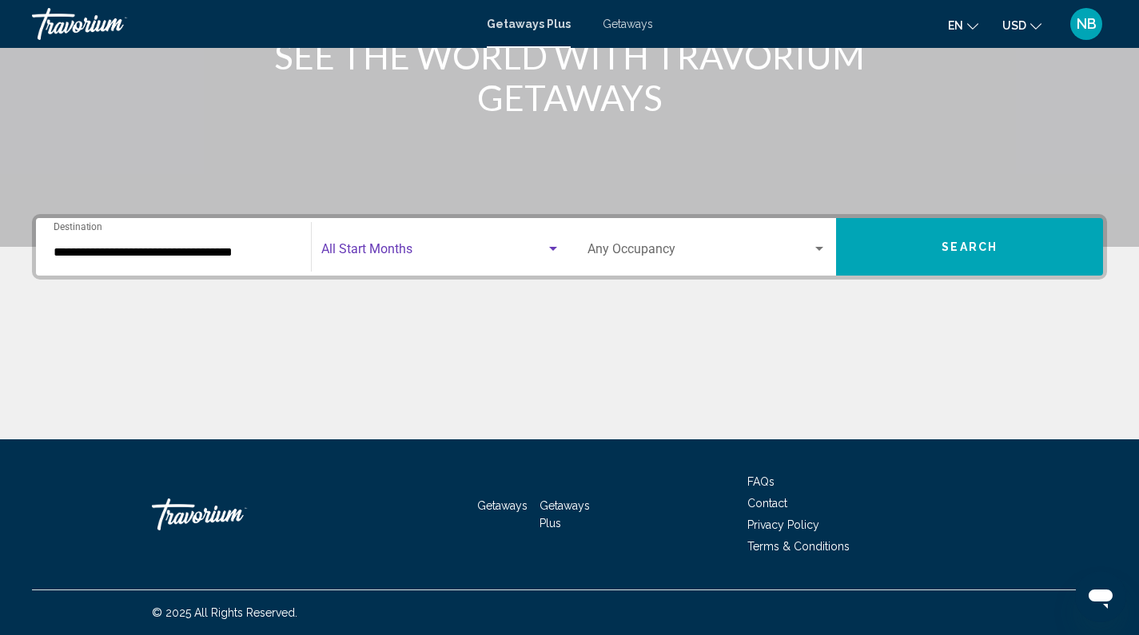
click at [511, 249] on span "Search widget" at bounding box center [433, 252] width 225 height 14
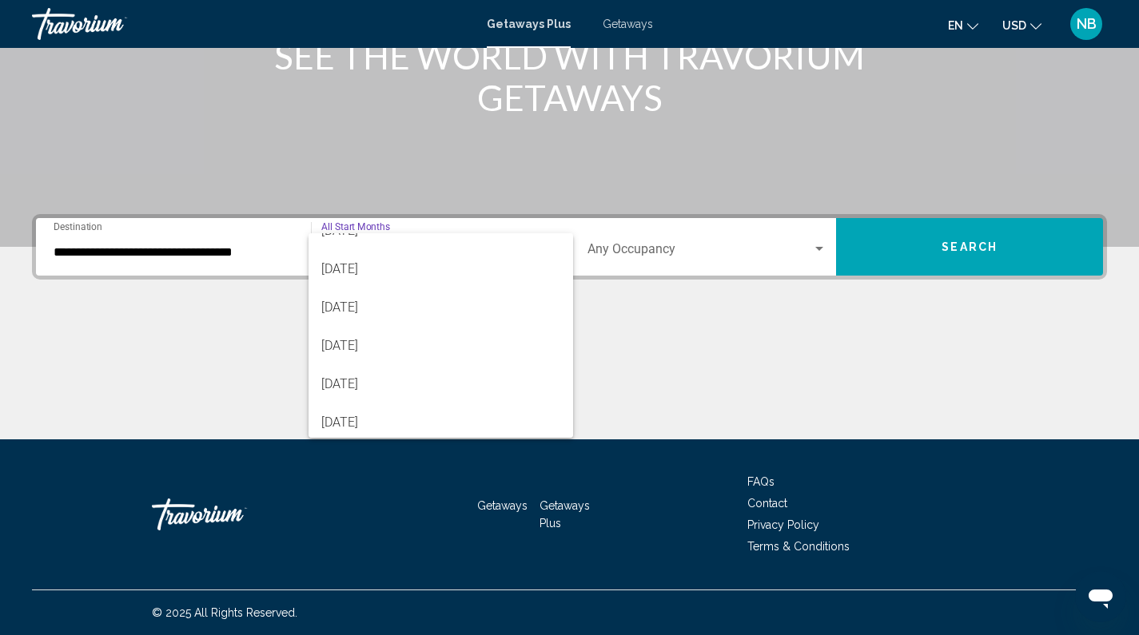
scroll to position [332, 0]
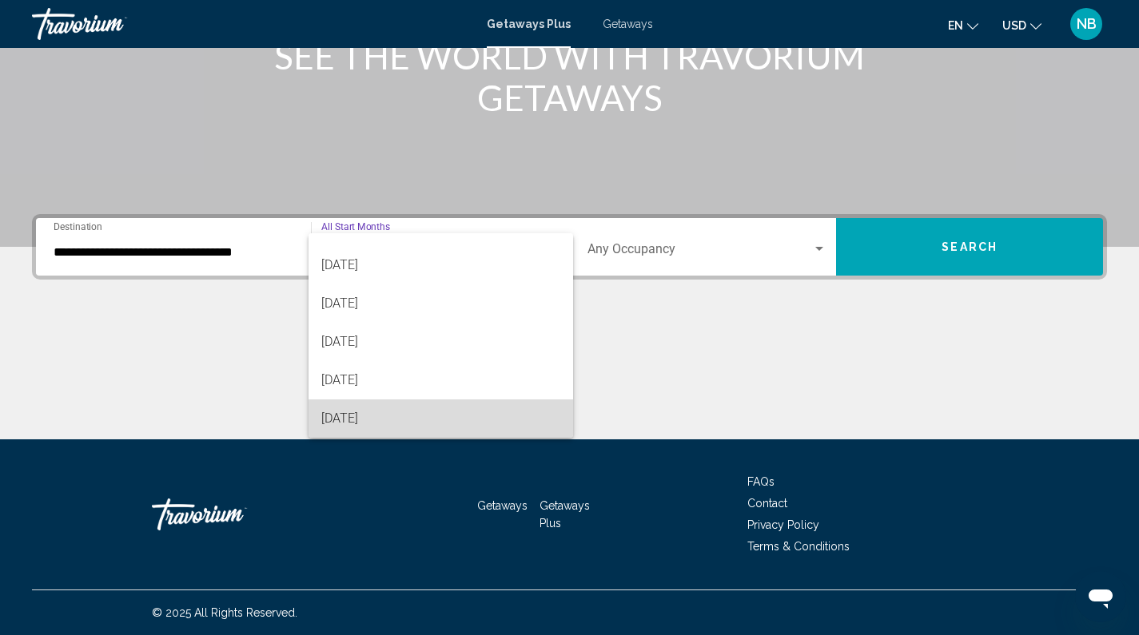
click at [499, 418] on span "[DATE]" at bounding box center [440, 419] width 239 height 38
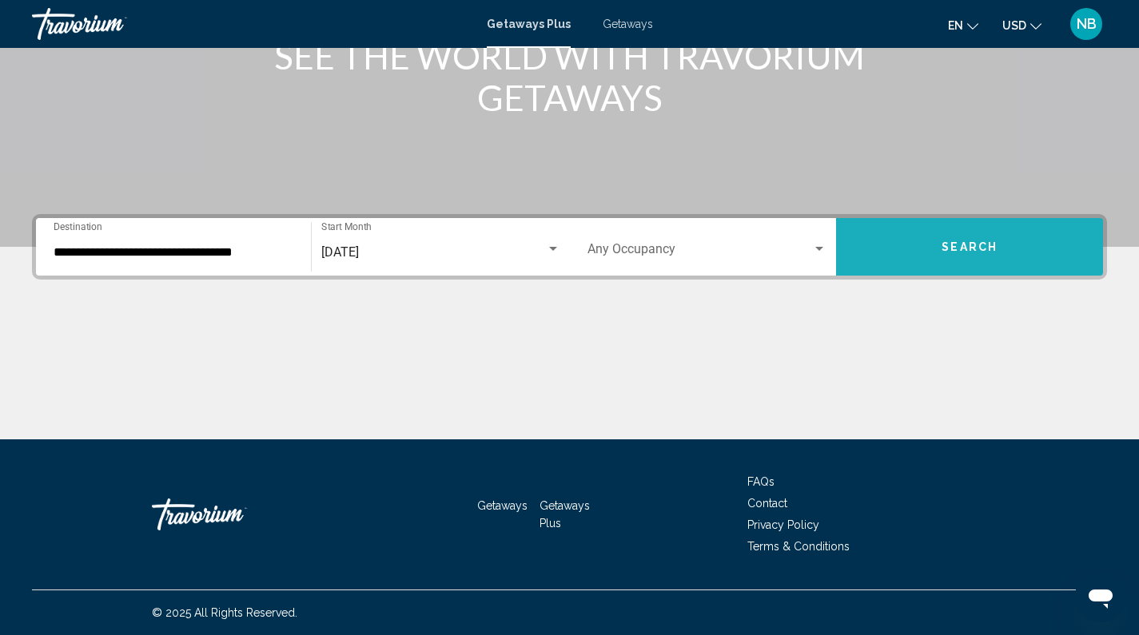
click at [992, 253] on span "Search" at bounding box center [969, 247] width 56 height 13
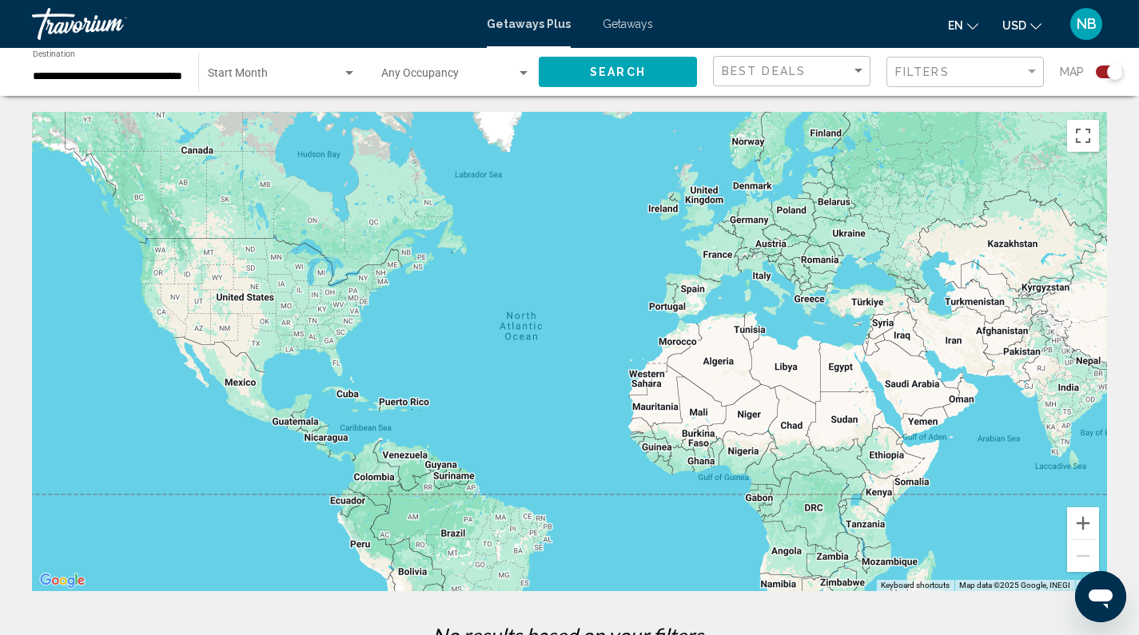
click at [1012, 78] on div "Filters" at bounding box center [967, 73] width 144 height 30
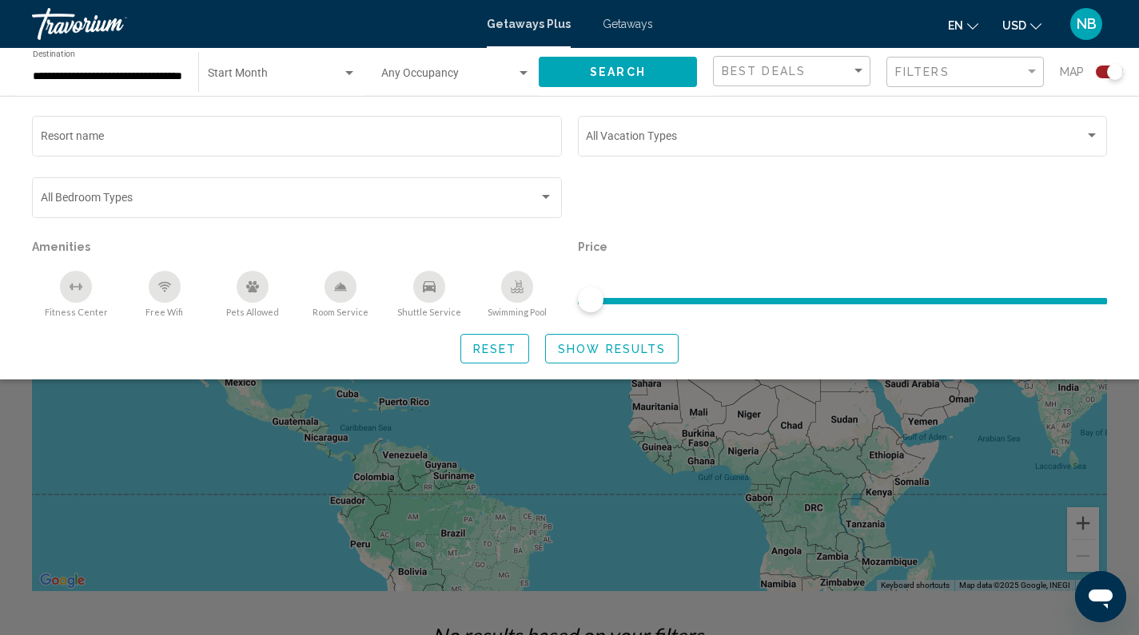
click at [634, 24] on span "Getaways" at bounding box center [627, 24] width 50 height 13
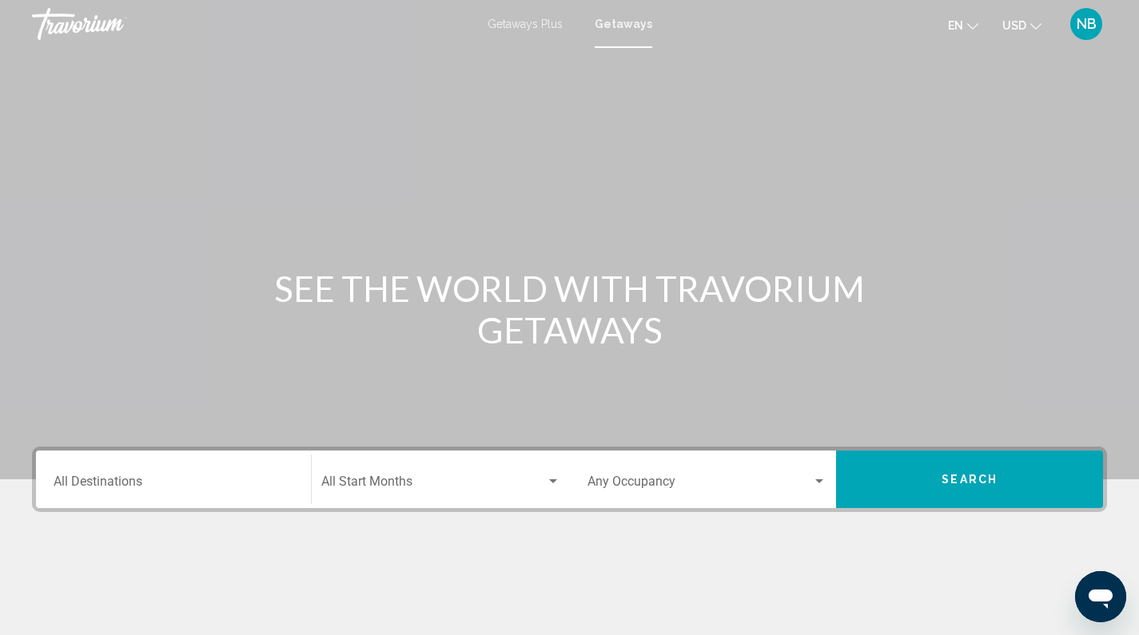
click at [206, 471] on div "Destination All Destinations" at bounding box center [174, 480] width 240 height 50
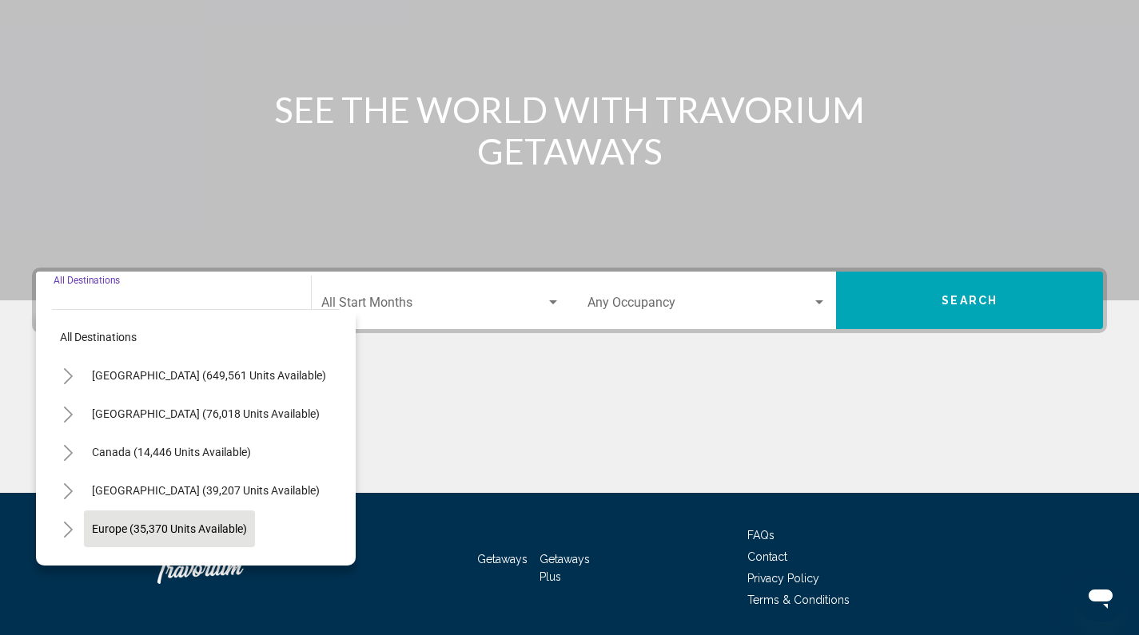
scroll to position [233, 0]
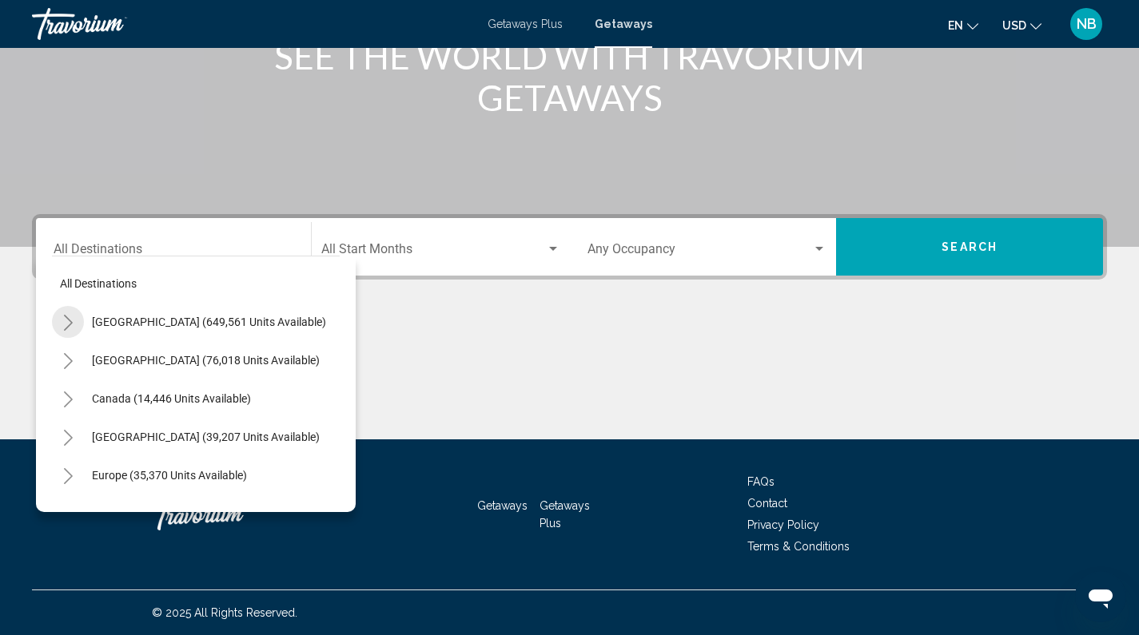
click at [76, 326] on button "Toggle United States (649,561 units available)" at bounding box center [68, 322] width 32 height 32
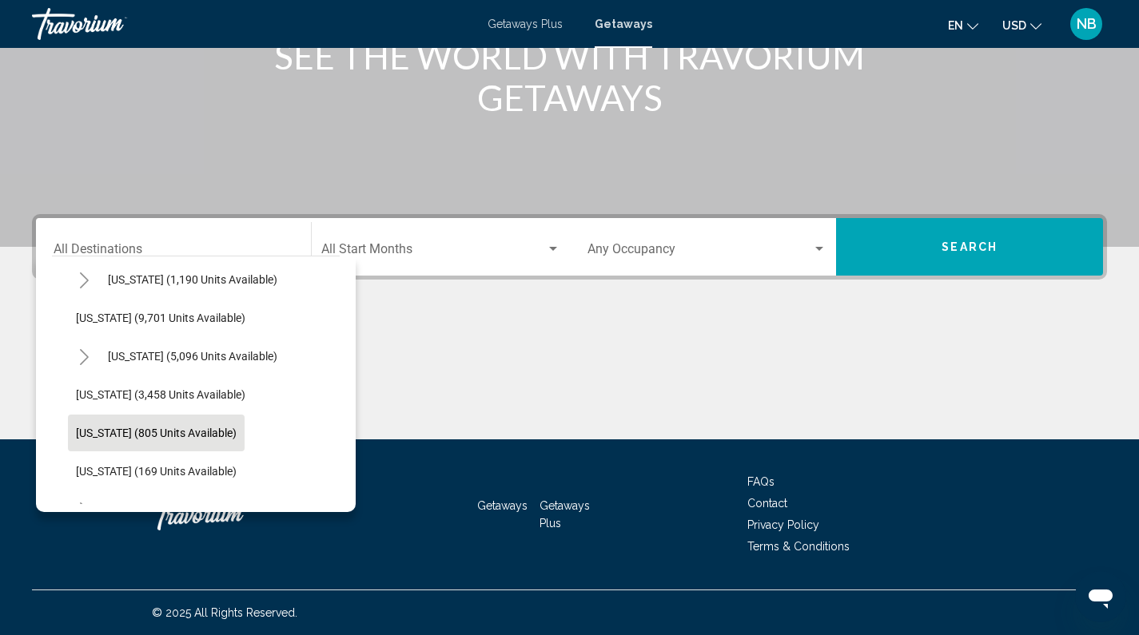
scroll to position [698, 0]
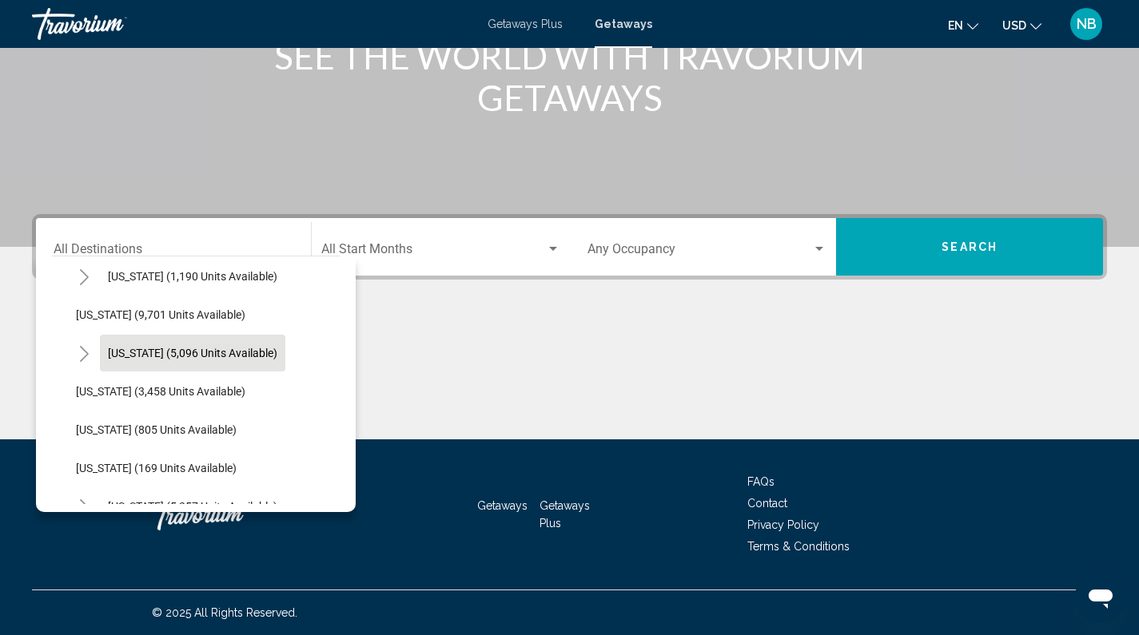
click at [165, 348] on span "[US_STATE] (5,096 units available)" at bounding box center [192, 353] width 169 height 13
type input "**********"
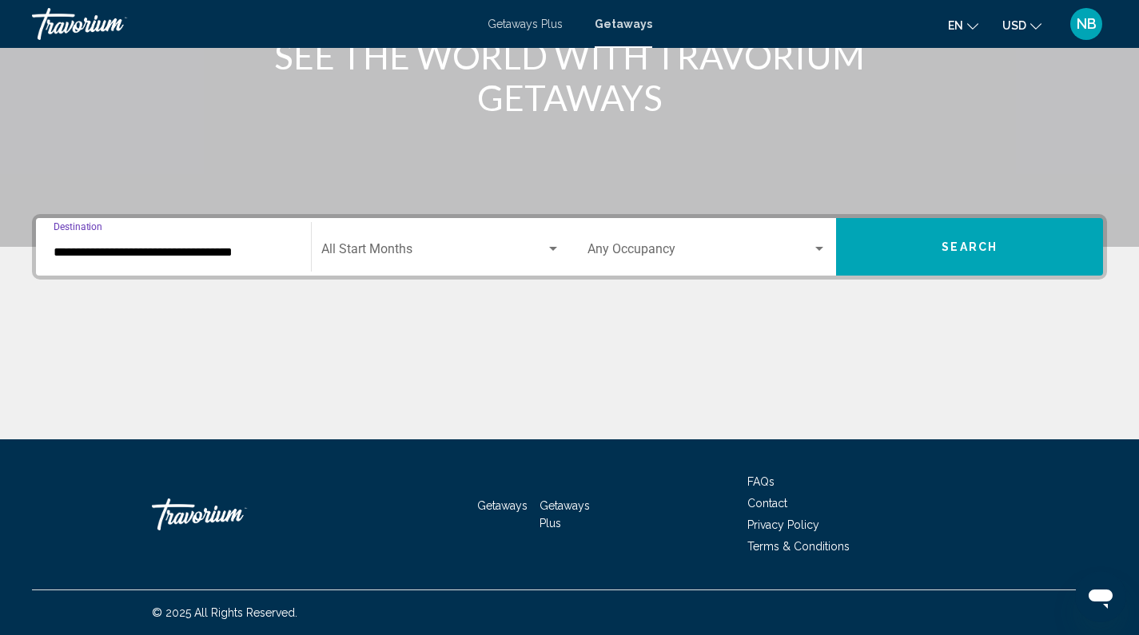
click at [546, 243] on div "Search widget" at bounding box center [553, 249] width 14 height 13
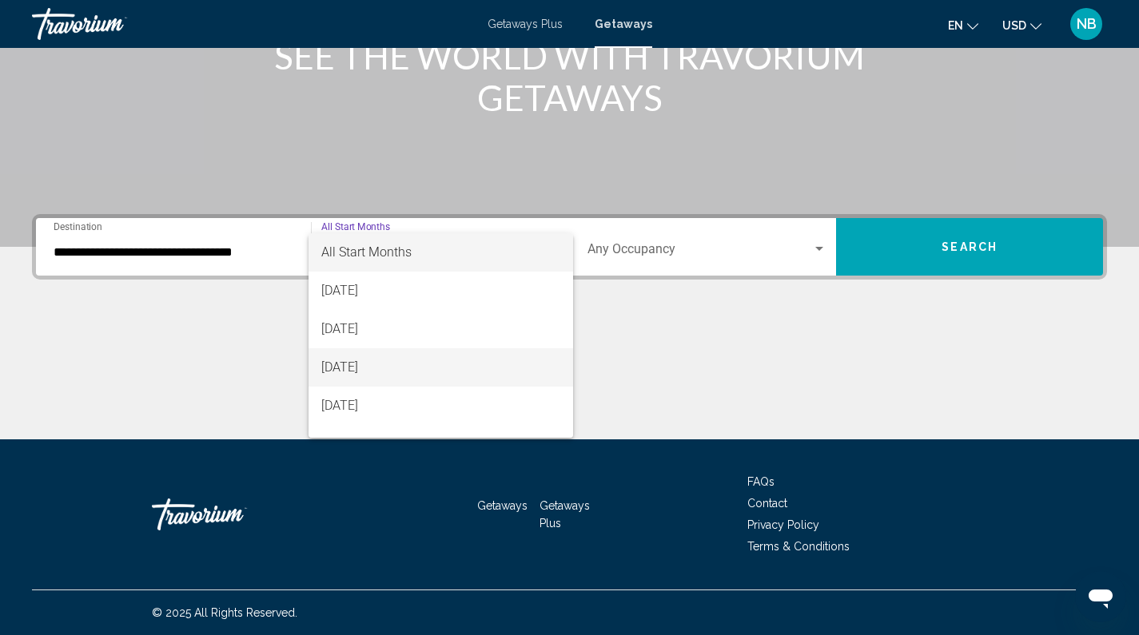
scroll to position [332, 0]
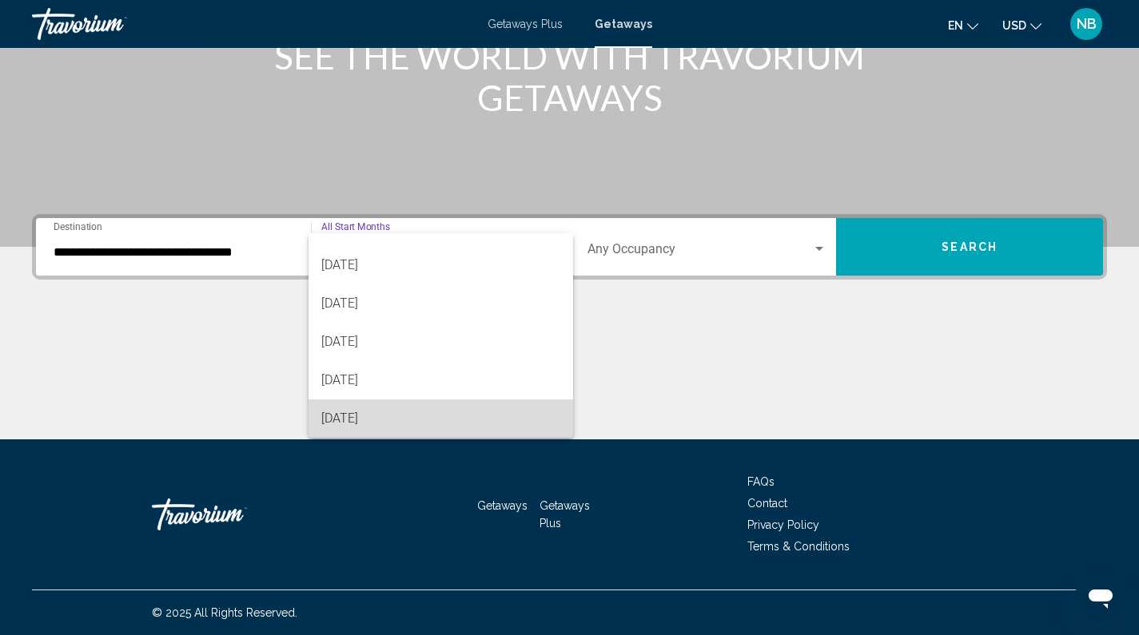
click at [501, 406] on span "[DATE]" at bounding box center [440, 419] width 239 height 38
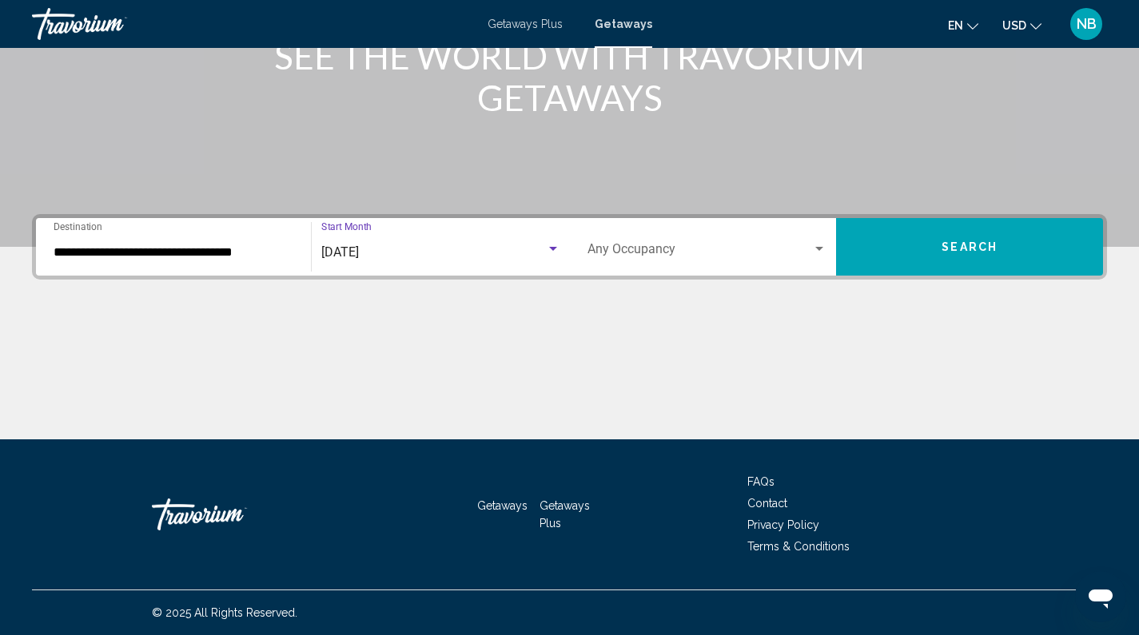
click at [962, 246] on span "Search" at bounding box center [969, 247] width 56 height 13
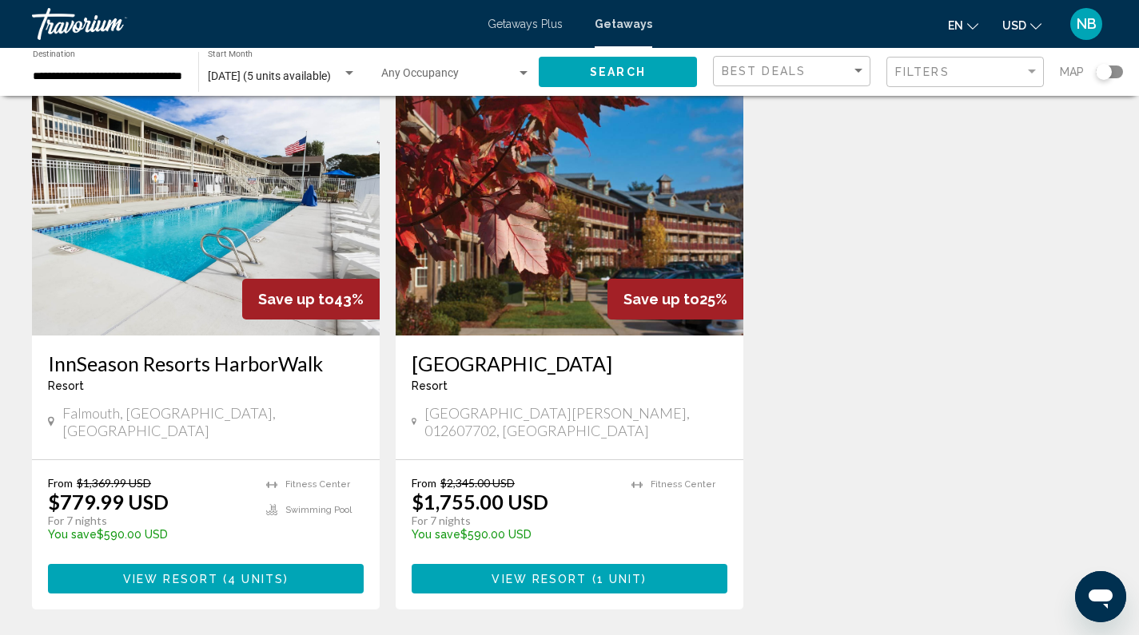
scroll to position [30, 0]
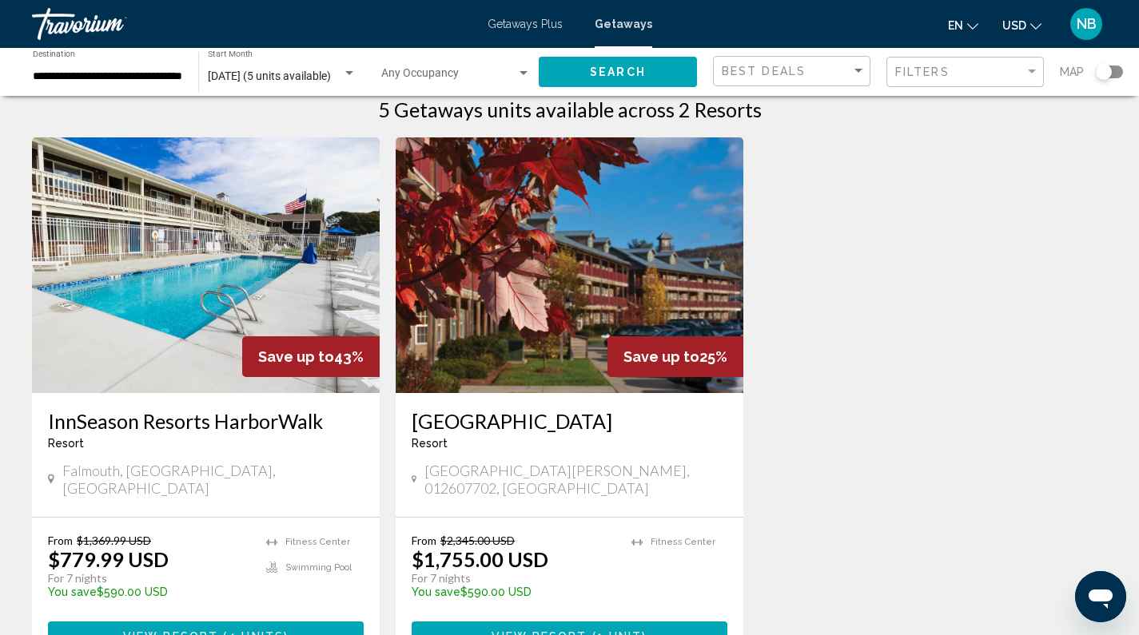
click at [662, 283] on img "Main content" at bounding box center [570, 265] width 348 height 256
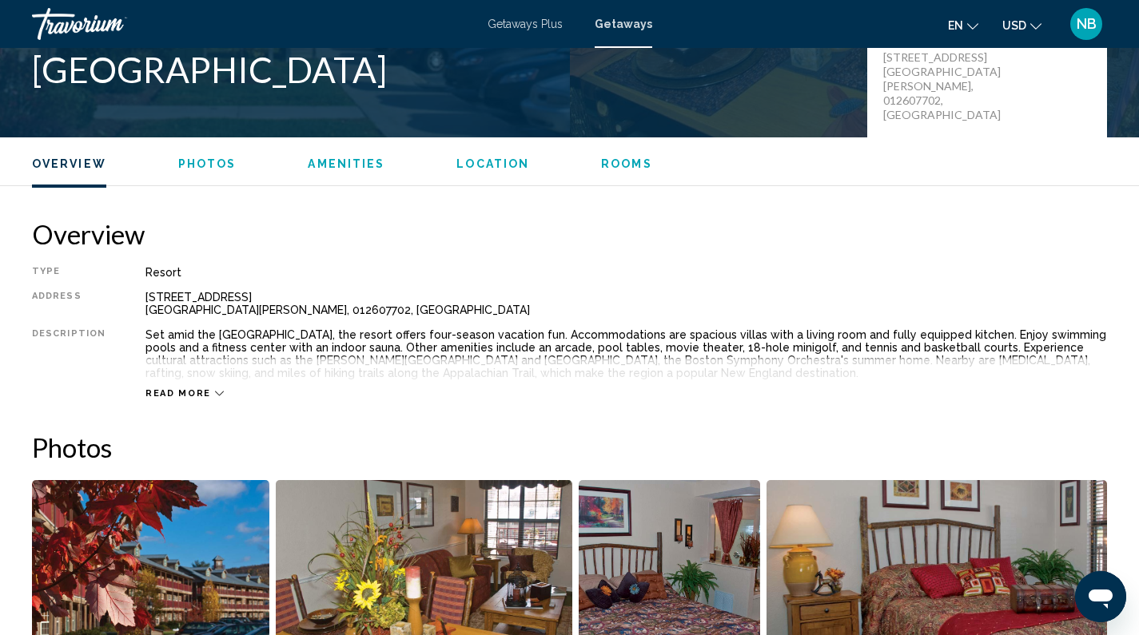
scroll to position [527, 0]
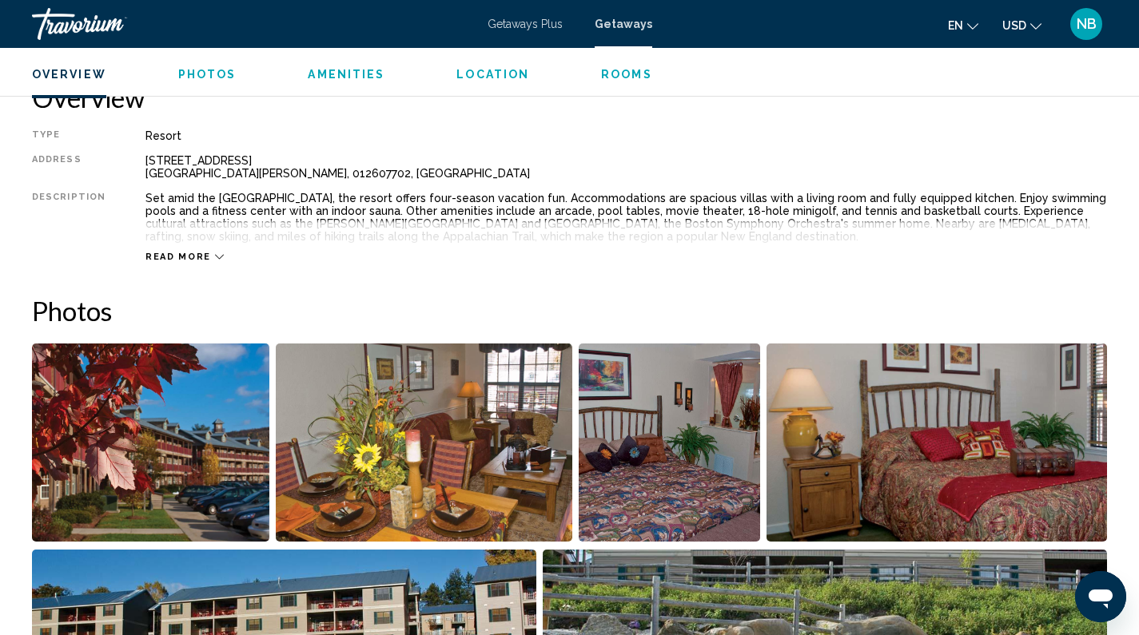
click at [190, 256] on span "Read more" at bounding box center [178, 257] width 66 height 10
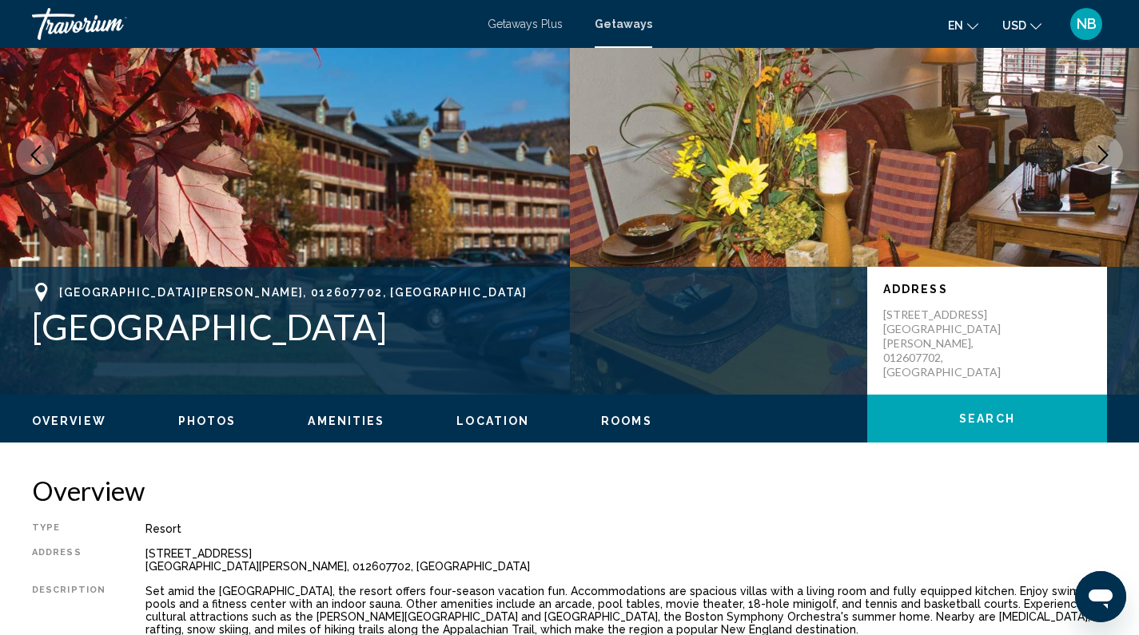
scroll to position [0, 0]
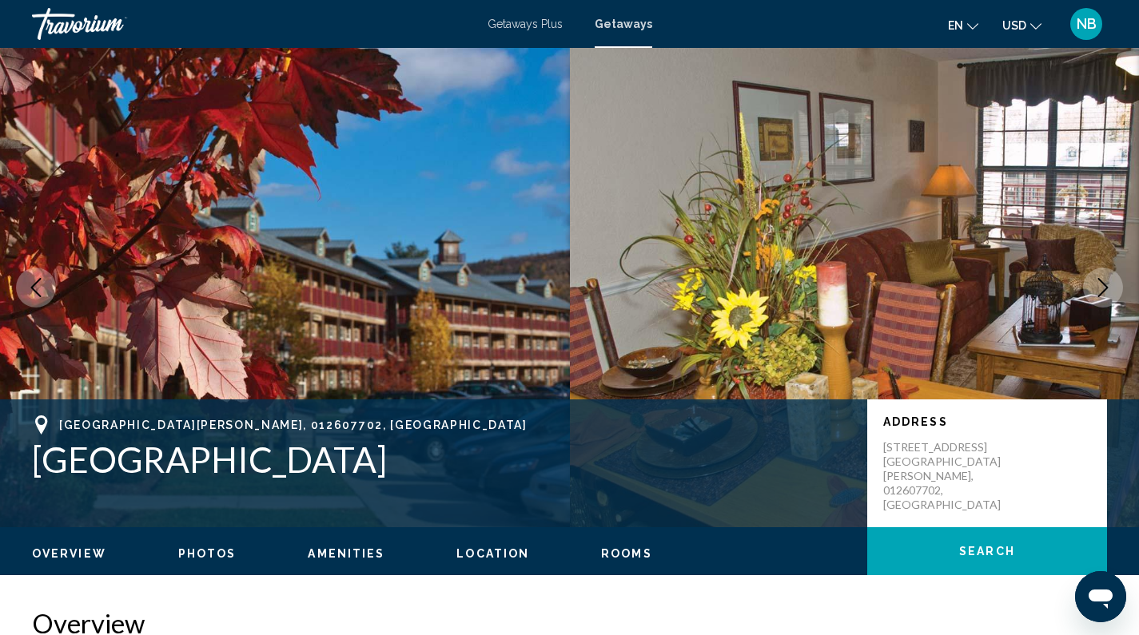
click at [1110, 283] on icon "Next image" at bounding box center [1102, 287] width 19 height 19
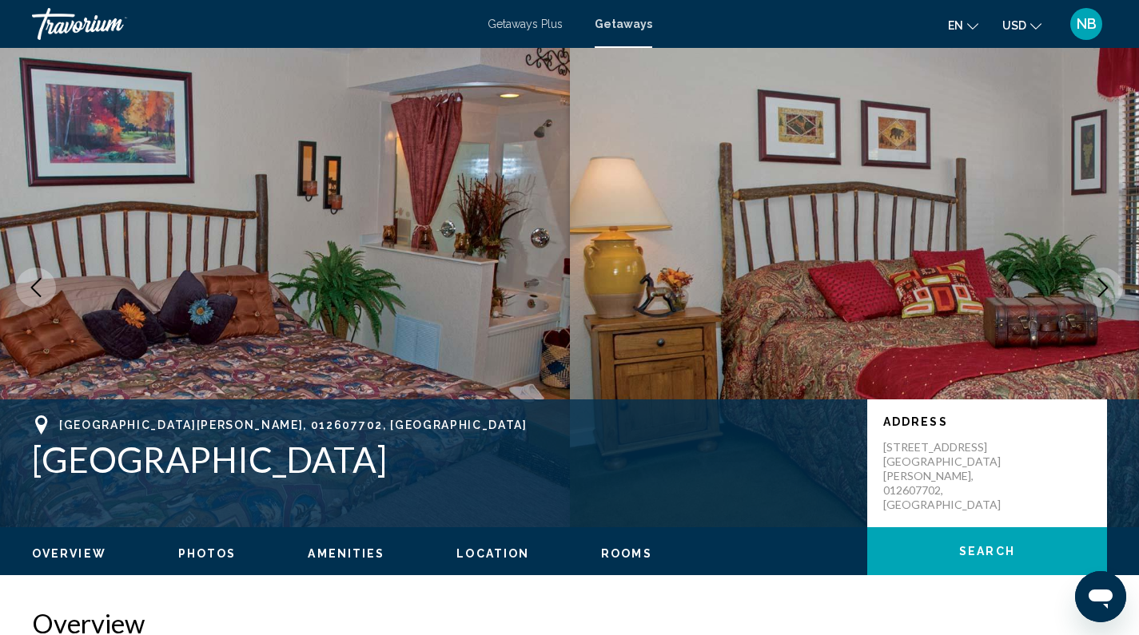
click at [1110, 283] on icon "Next image" at bounding box center [1102, 287] width 19 height 19
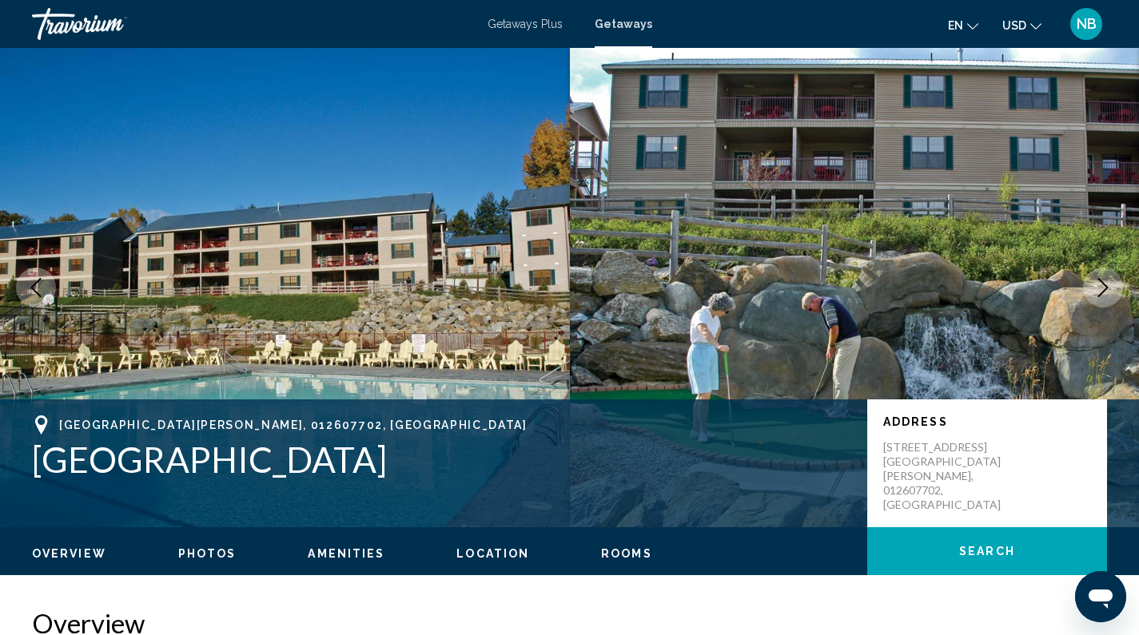
click at [1110, 283] on icon "Next image" at bounding box center [1102, 287] width 19 height 19
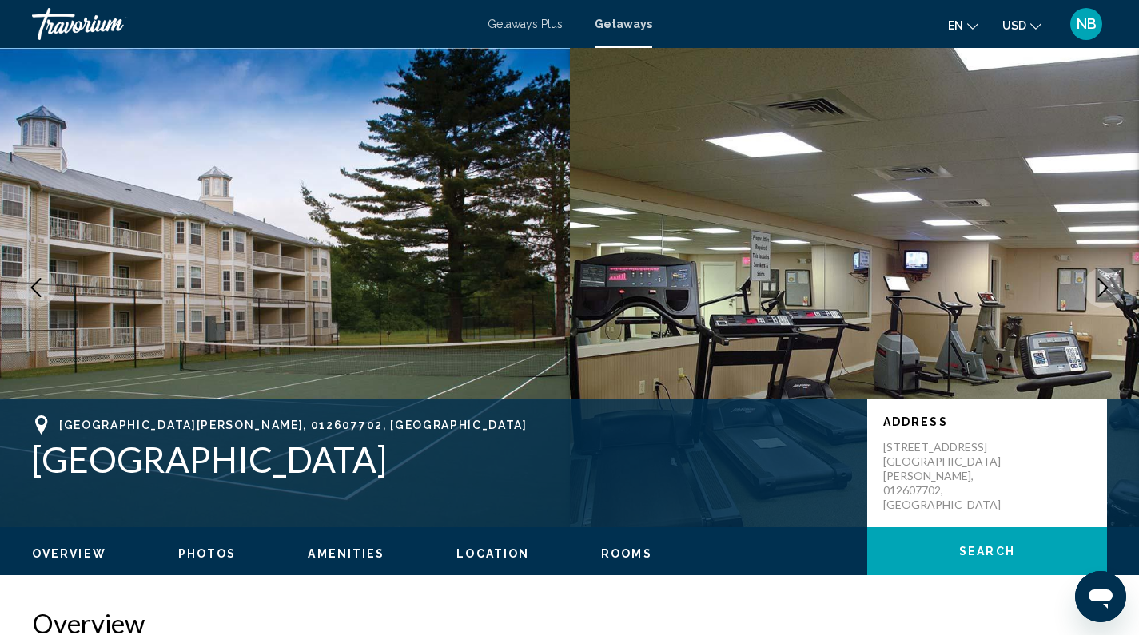
click at [1110, 283] on icon "Next image" at bounding box center [1102, 287] width 19 height 19
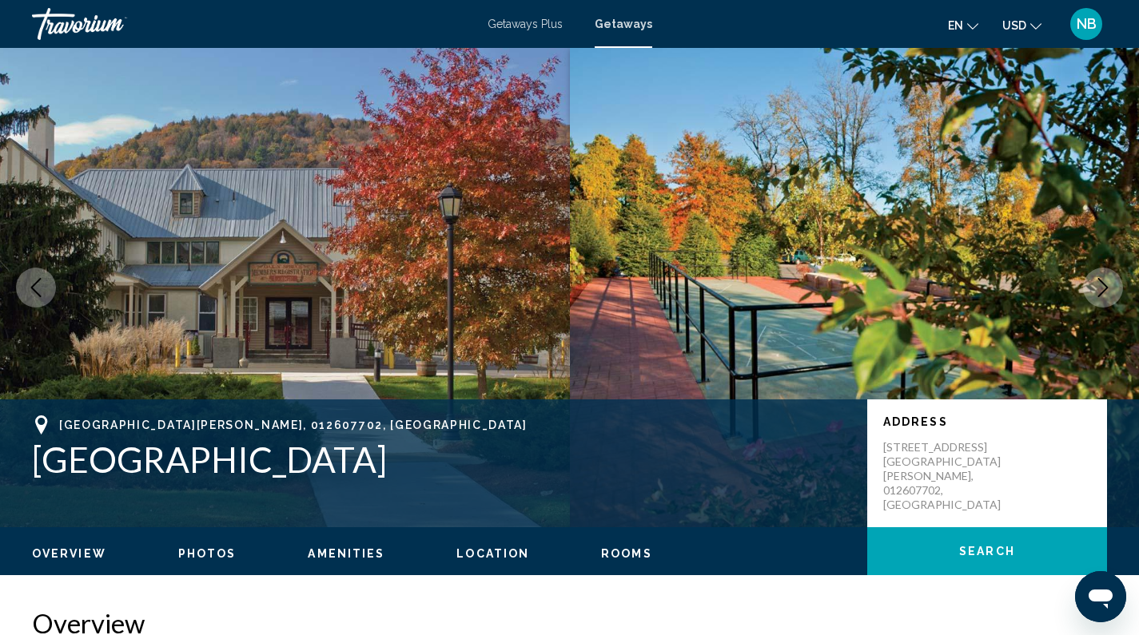
click at [1110, 283] on icon "Next image" at bounding box center [1102, 287] width 19 height 19
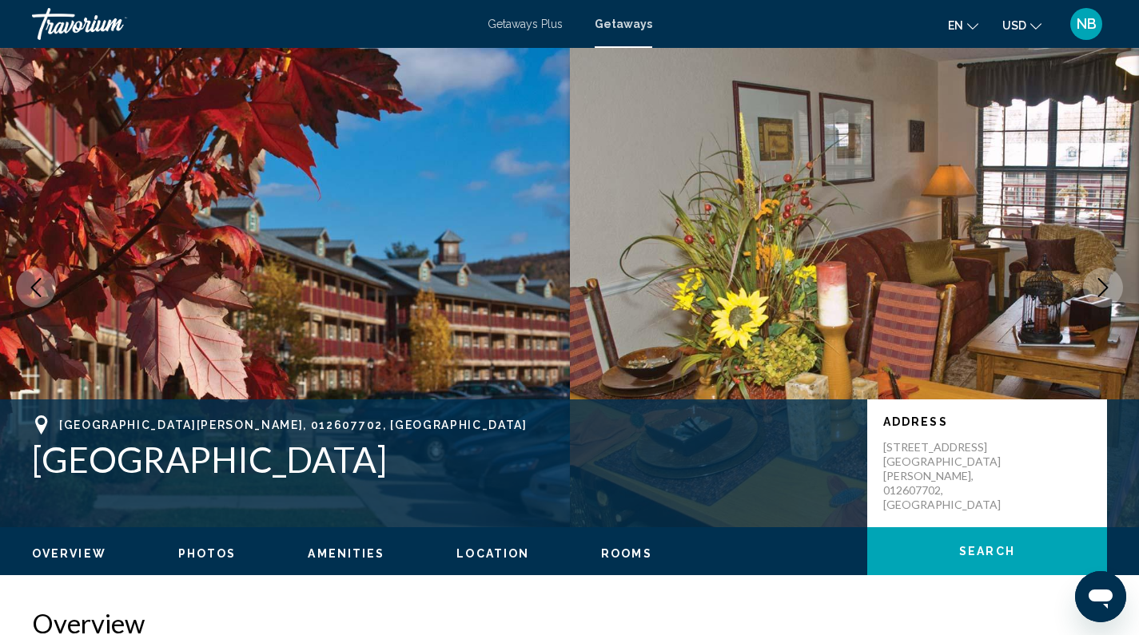
click at [1110, 283] on icon "Next image" at bounding box center [1102, 287] width 19 height 19
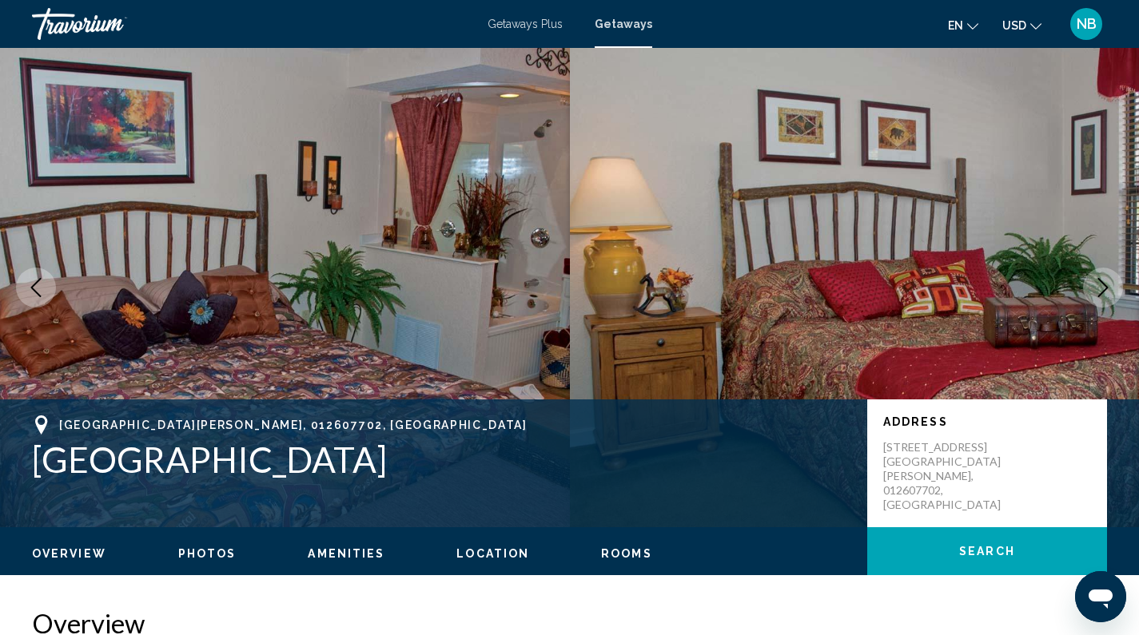
click at [1110, 283] on icon "Next image" at bounding box center [1102, 287] width 19 height 19
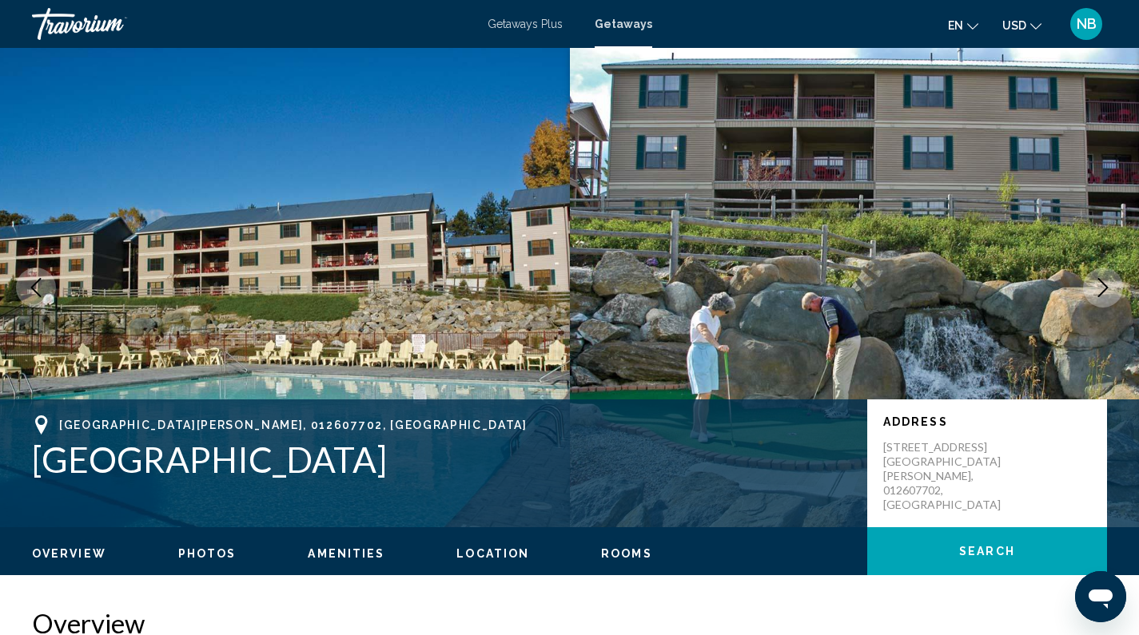
click at [27, 292] on icon "Previous image" at bounding box center [35, 287] width 19 height 19
